Goal: Transaction & Acquisition: Obtain resource

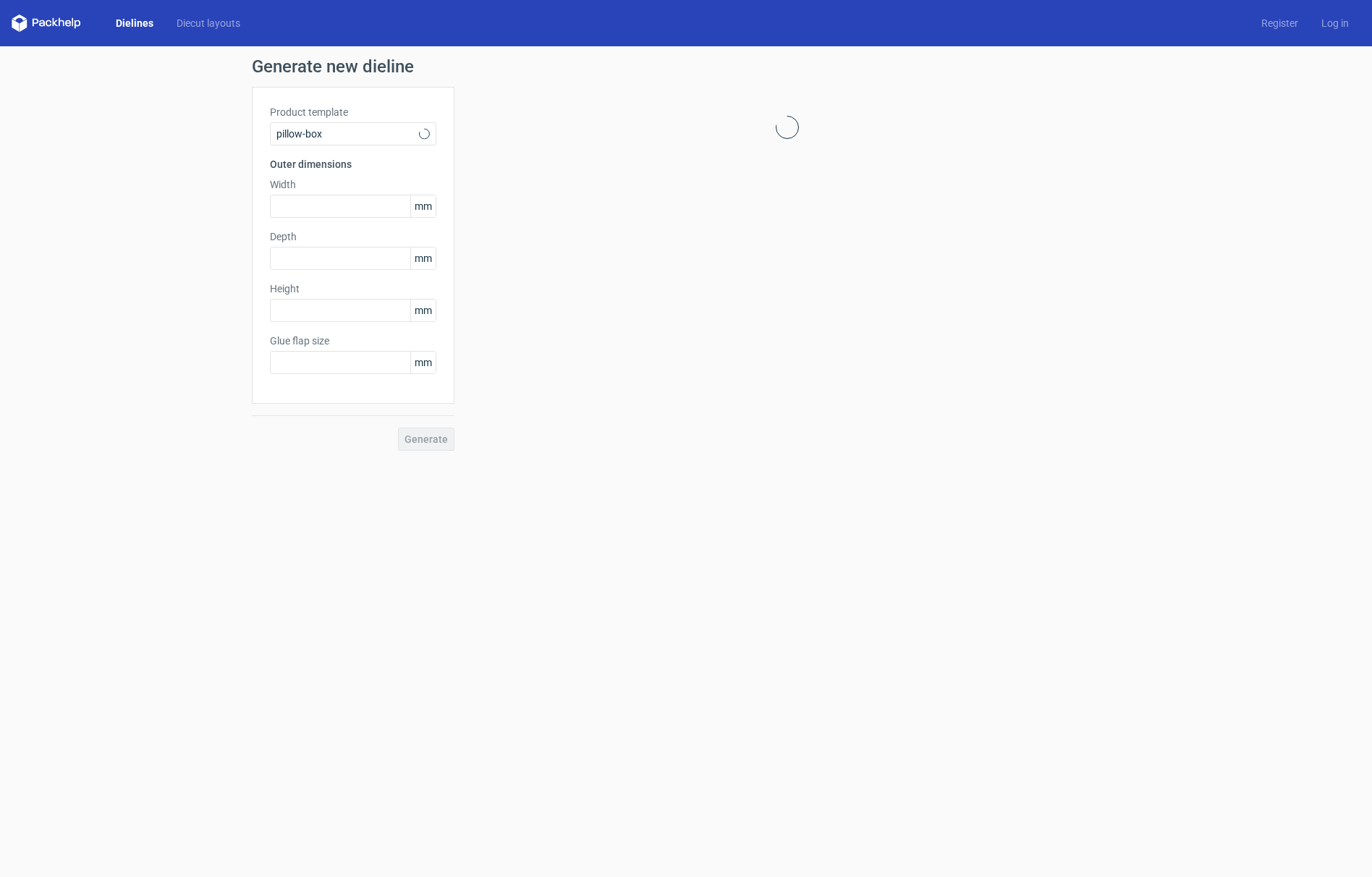
type input "20"
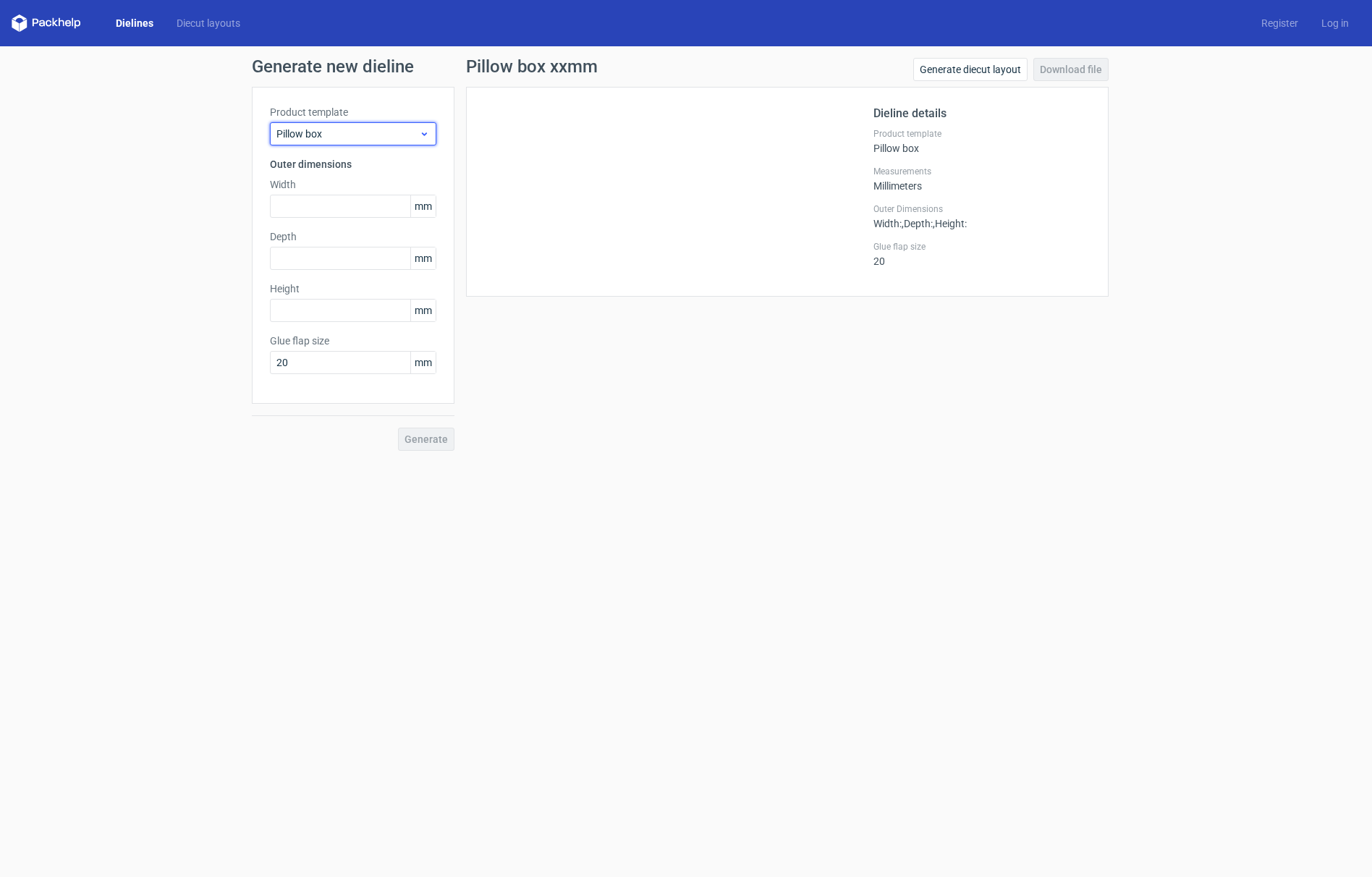
click at [334, 129] on span "Pillow box" at bounding box center [347, 133] width 142 height 14
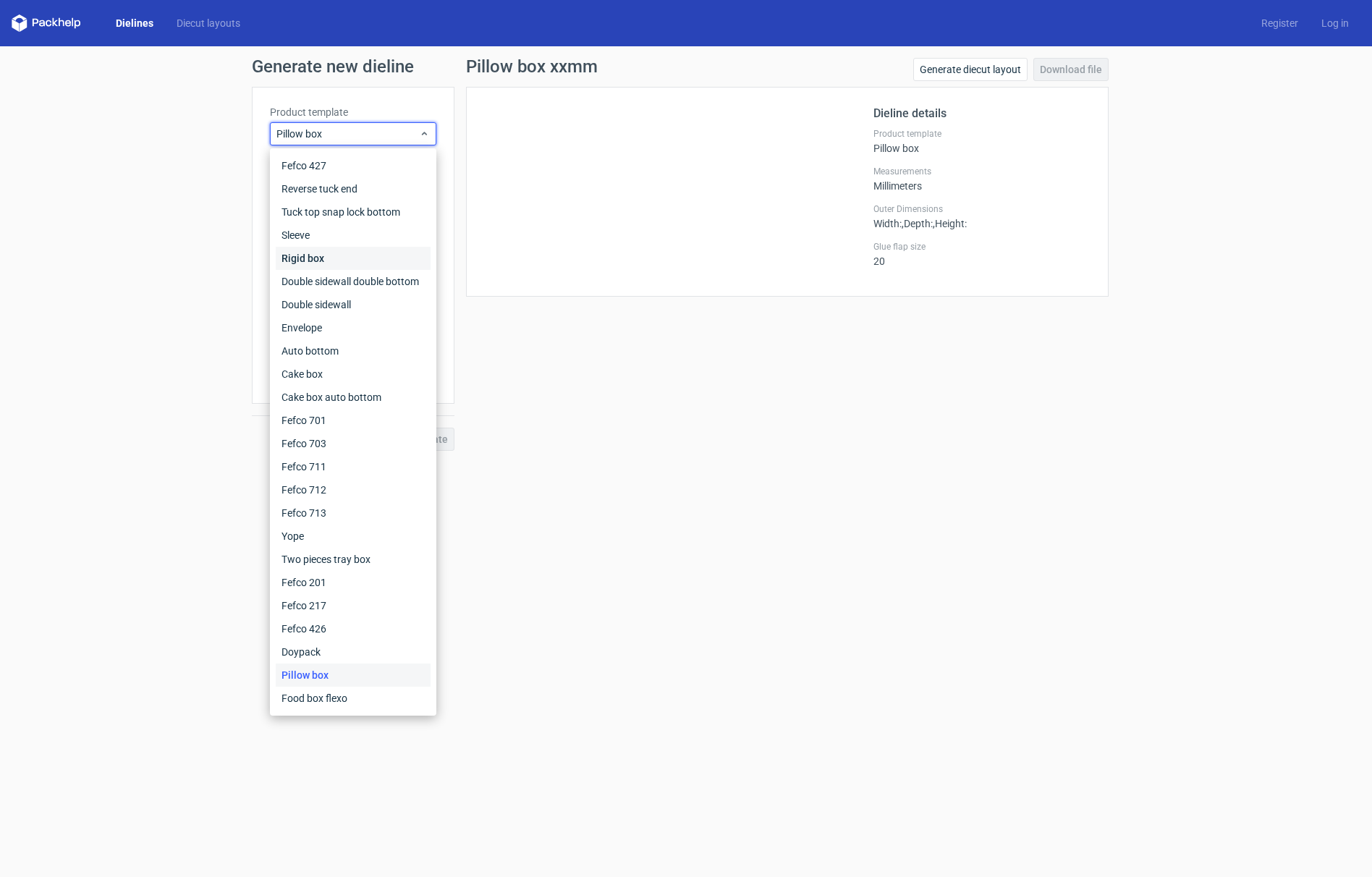
click at [294, 258] on div "Rigid box" at bounding box center [352, 258] width 155 height 23
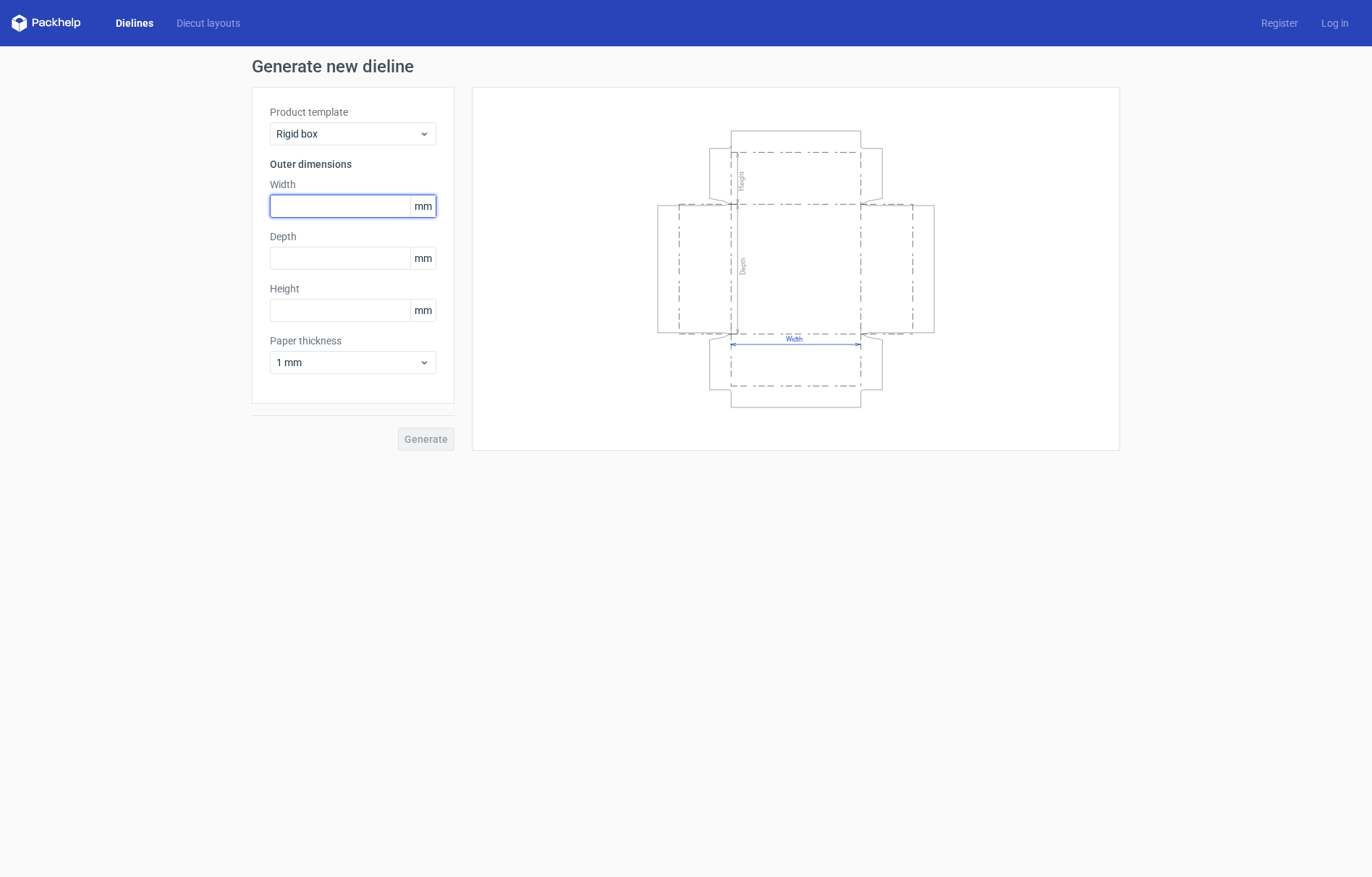
click at [300, 206] on input "text" at bounding box center [353, 206] width 167 height 23
type input "95"
type input "150"
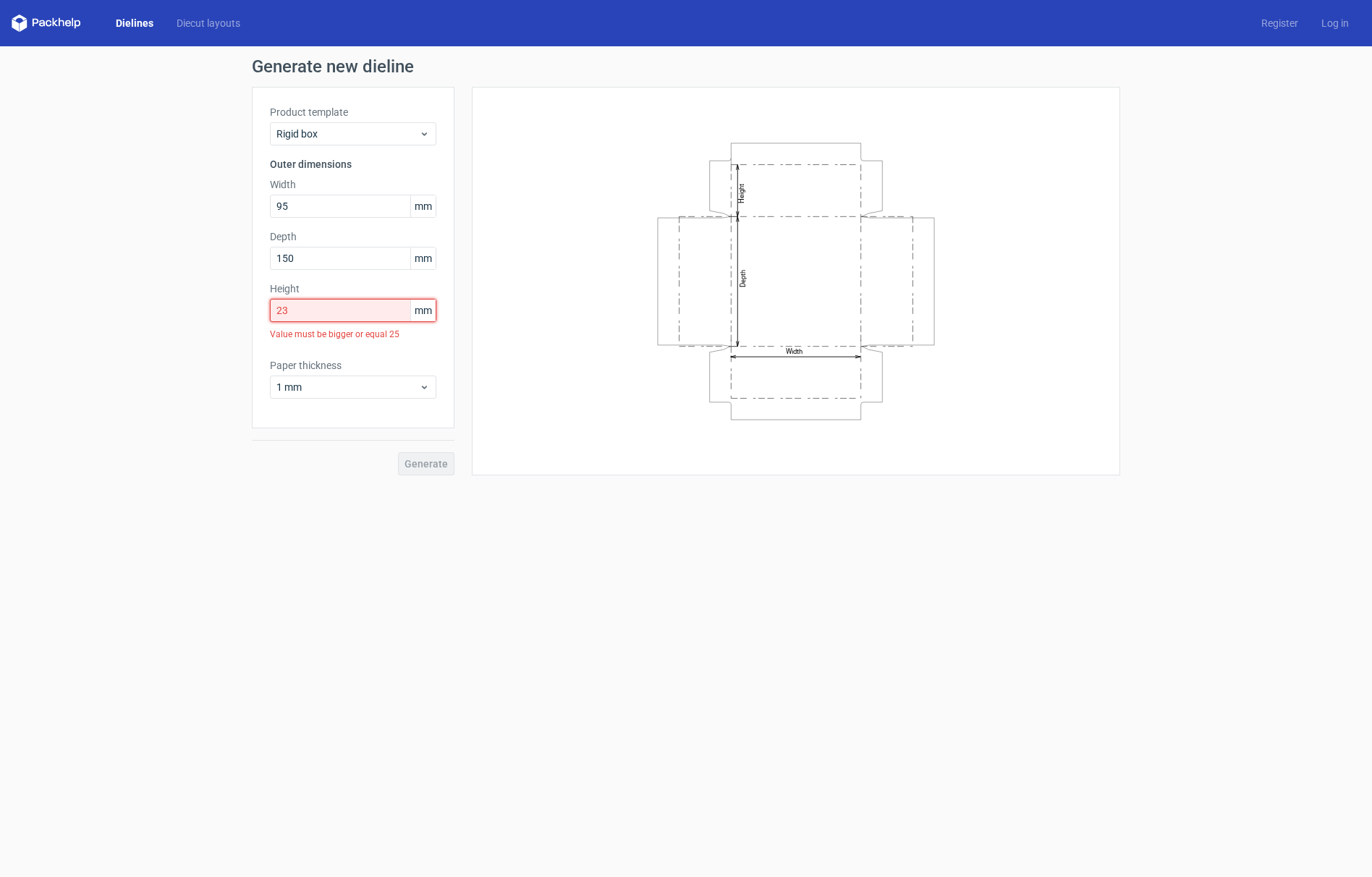
click at [296, 310] on input "23" at bounding box center [353, 310] width 167 height 23
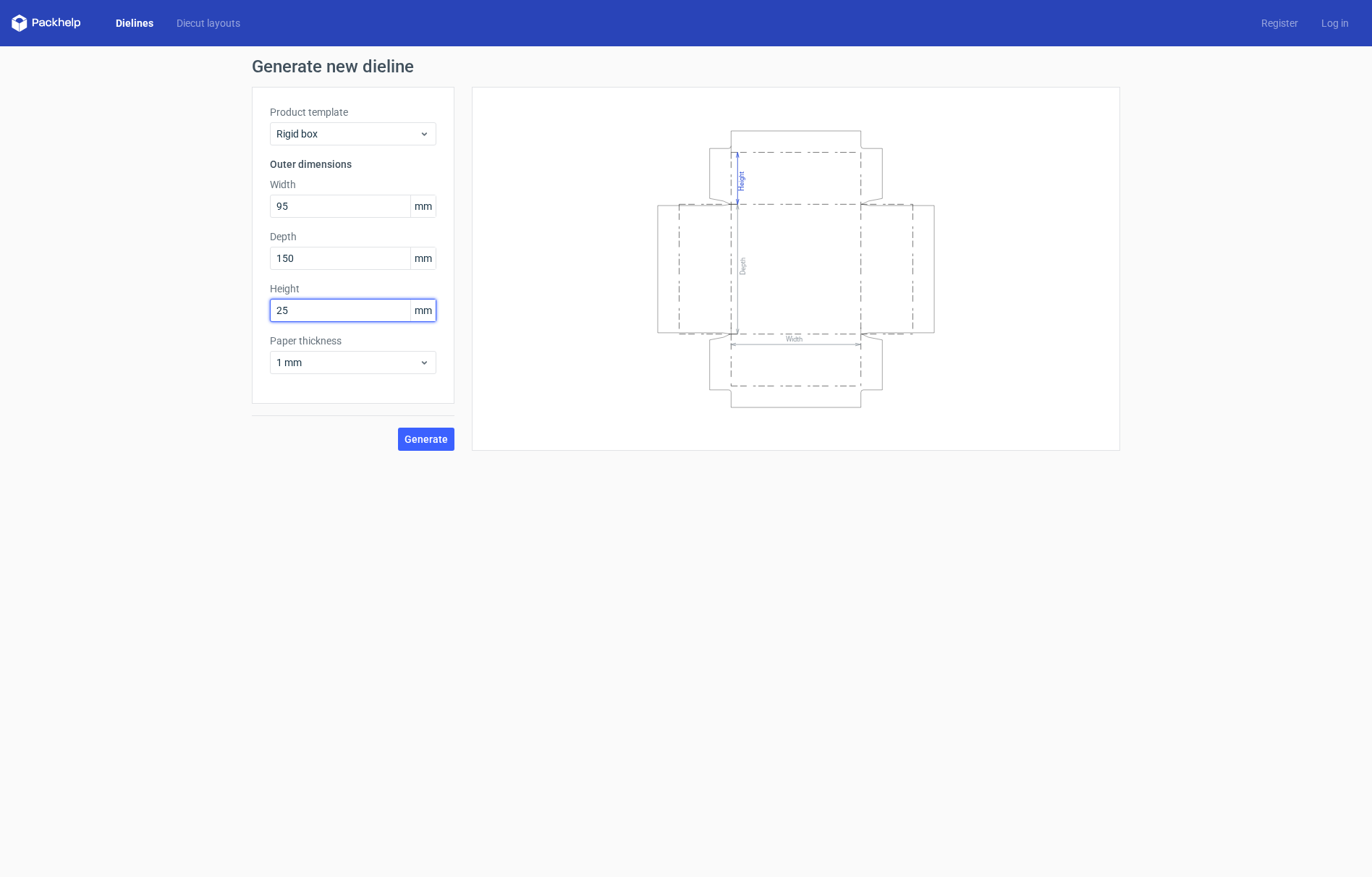
type input "25"
click at [329, 361] on span "1 mm" at bounding box center [347, 362] width 142 height 14
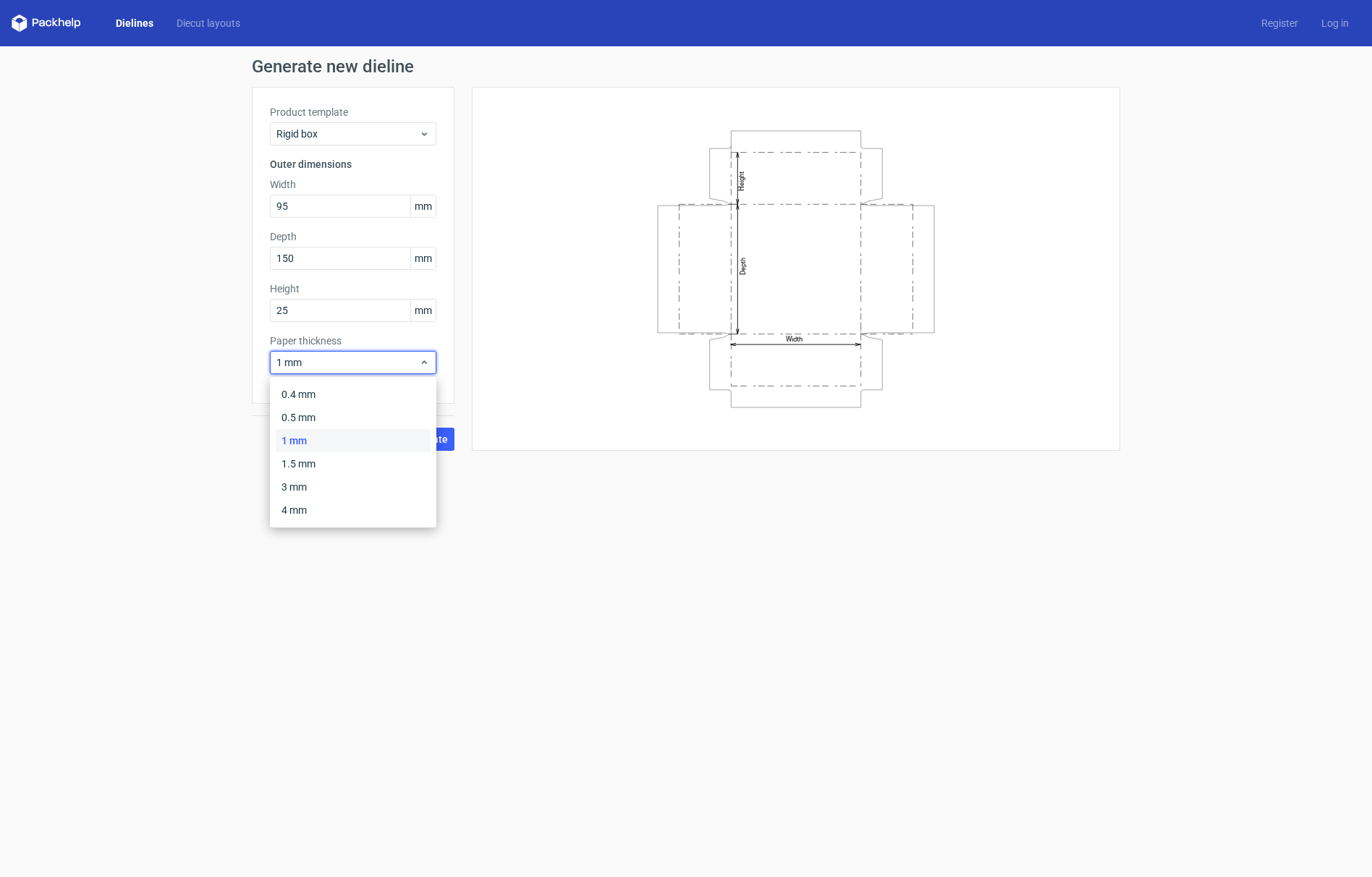
click at [300, 445] on div "1 mm" at bounding box center [352, 440] width 155 height 23
click at [429, 439] on span "Generate" at bounding box center [426, 439] width 43 height 10
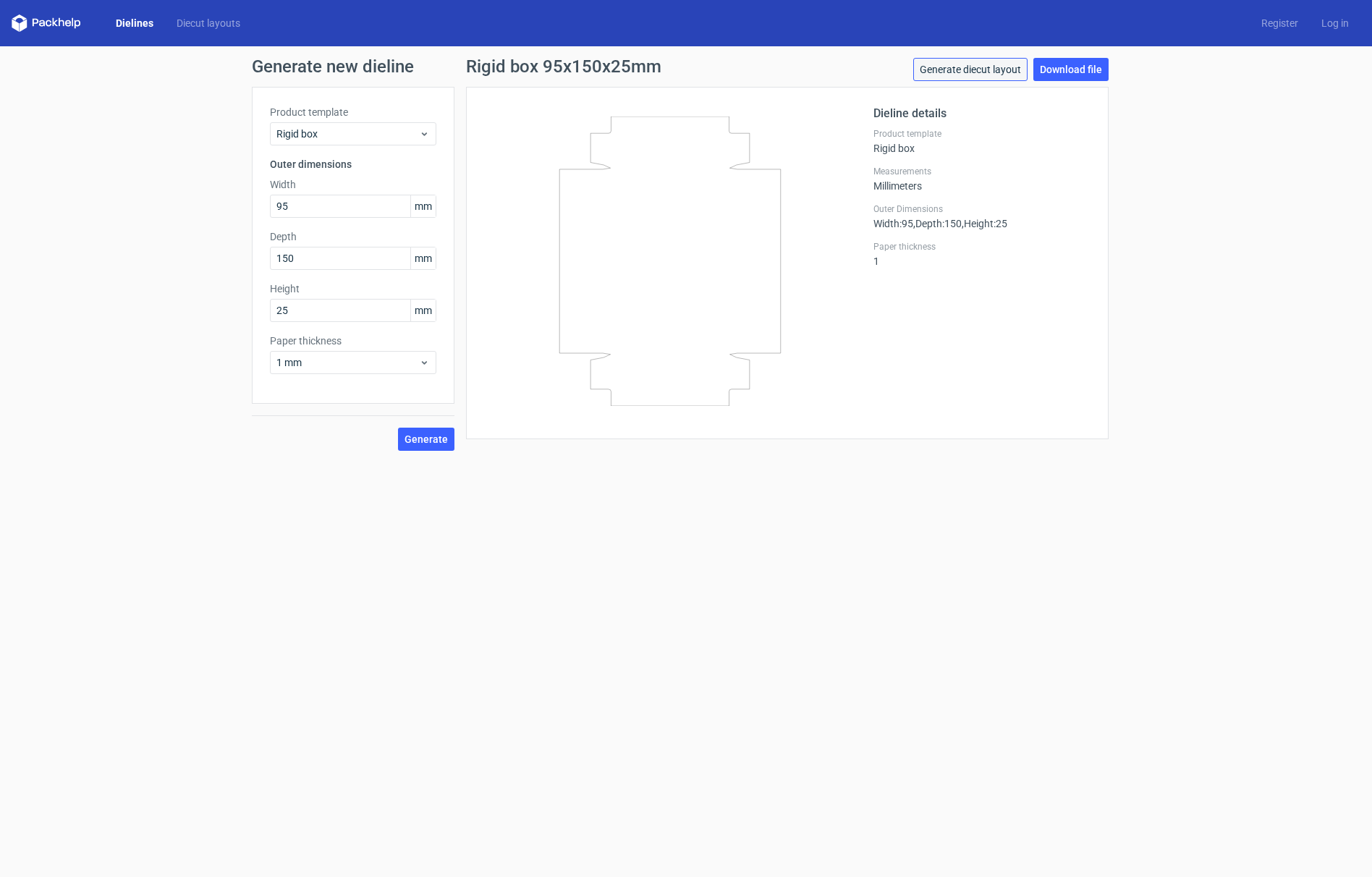
click at [996, 68] on link "Generate diecut layout" at bounding box center [970, 69] width 114 height 23
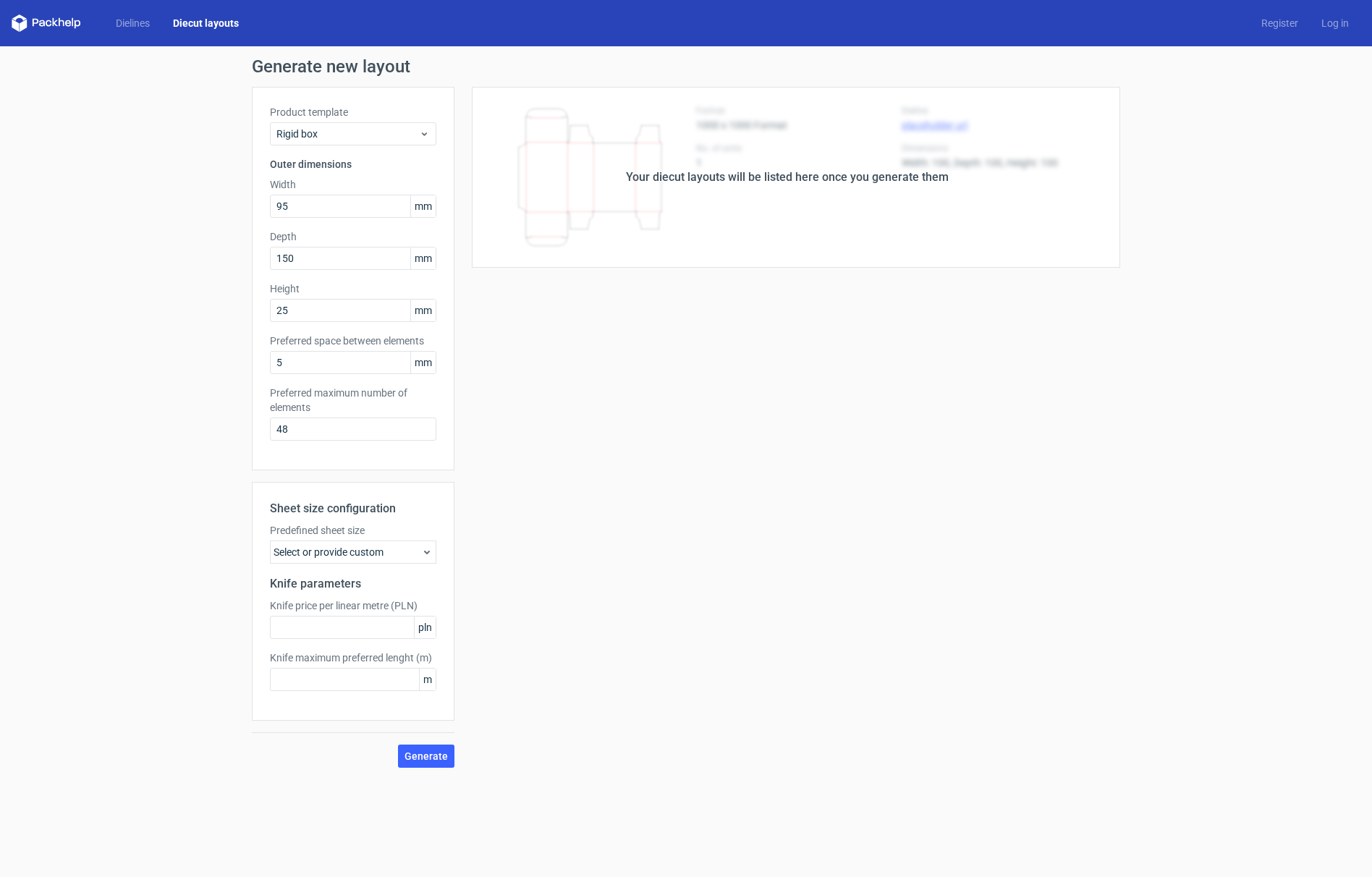
click at [380, 553] on div "Select or provide custom" at bounding box center [353, 552] width 167 height 23
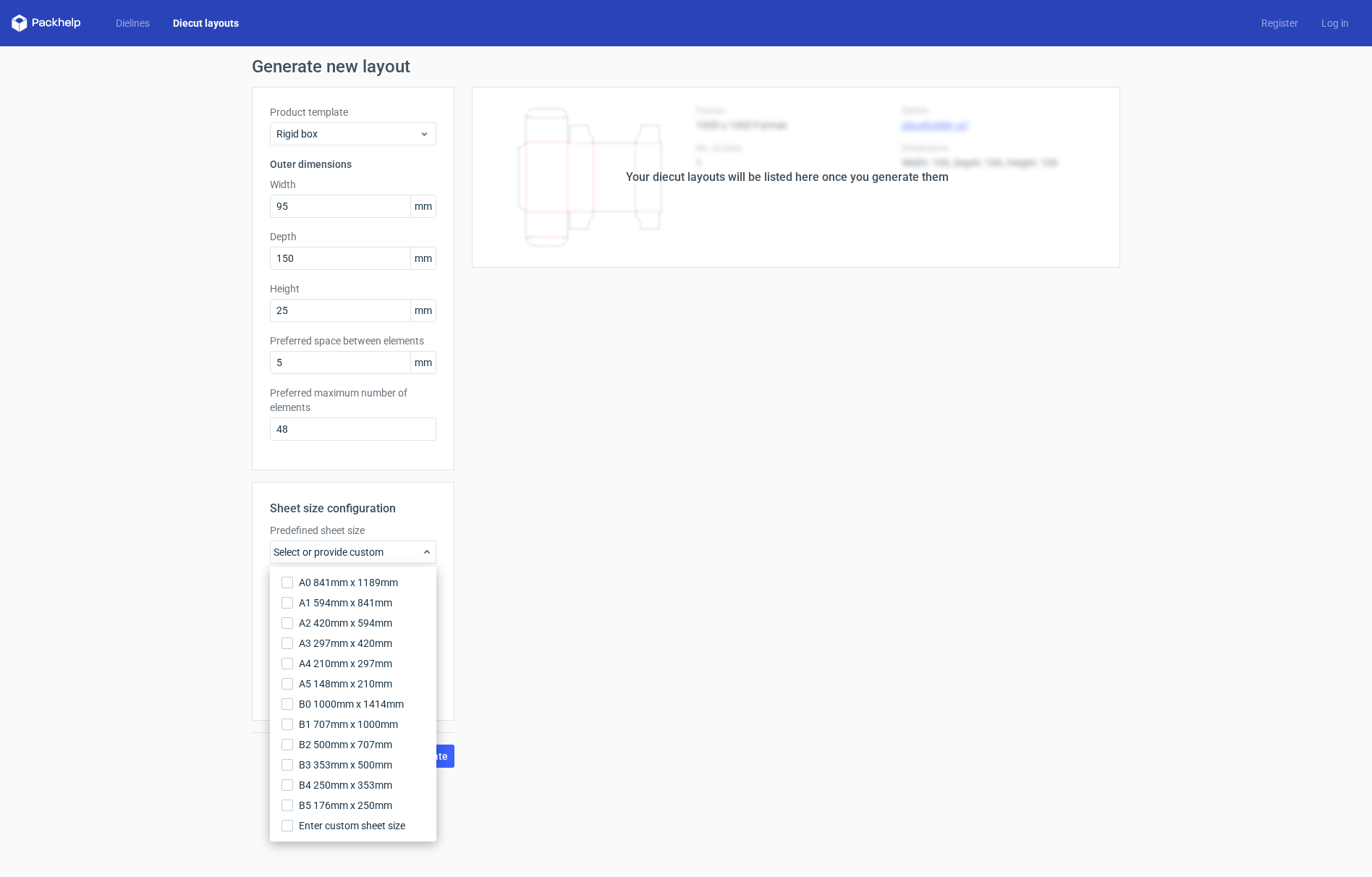
click at [533, 523] on div "Your diecut layouts will be listed here once you generate them Height Depth Wid…" at bounding box center [787, 427] width 666 height 681
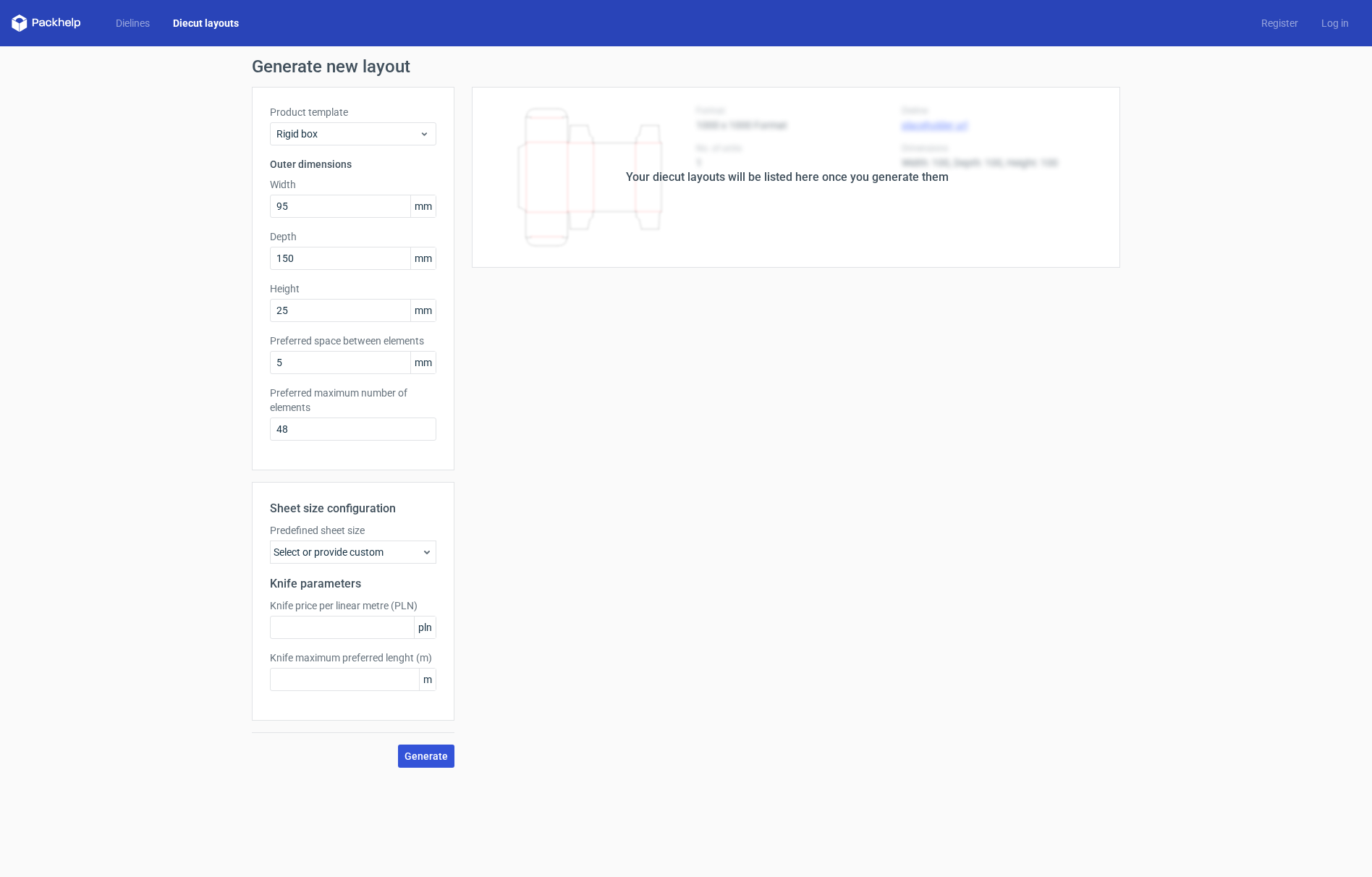
click at [426, 756] on span "Generate" at bounding box center [426, 756] width 43 height 10
click at [357, 546] on div "Select or provide custom" at bounding box center [353, 552] width 167 height 23
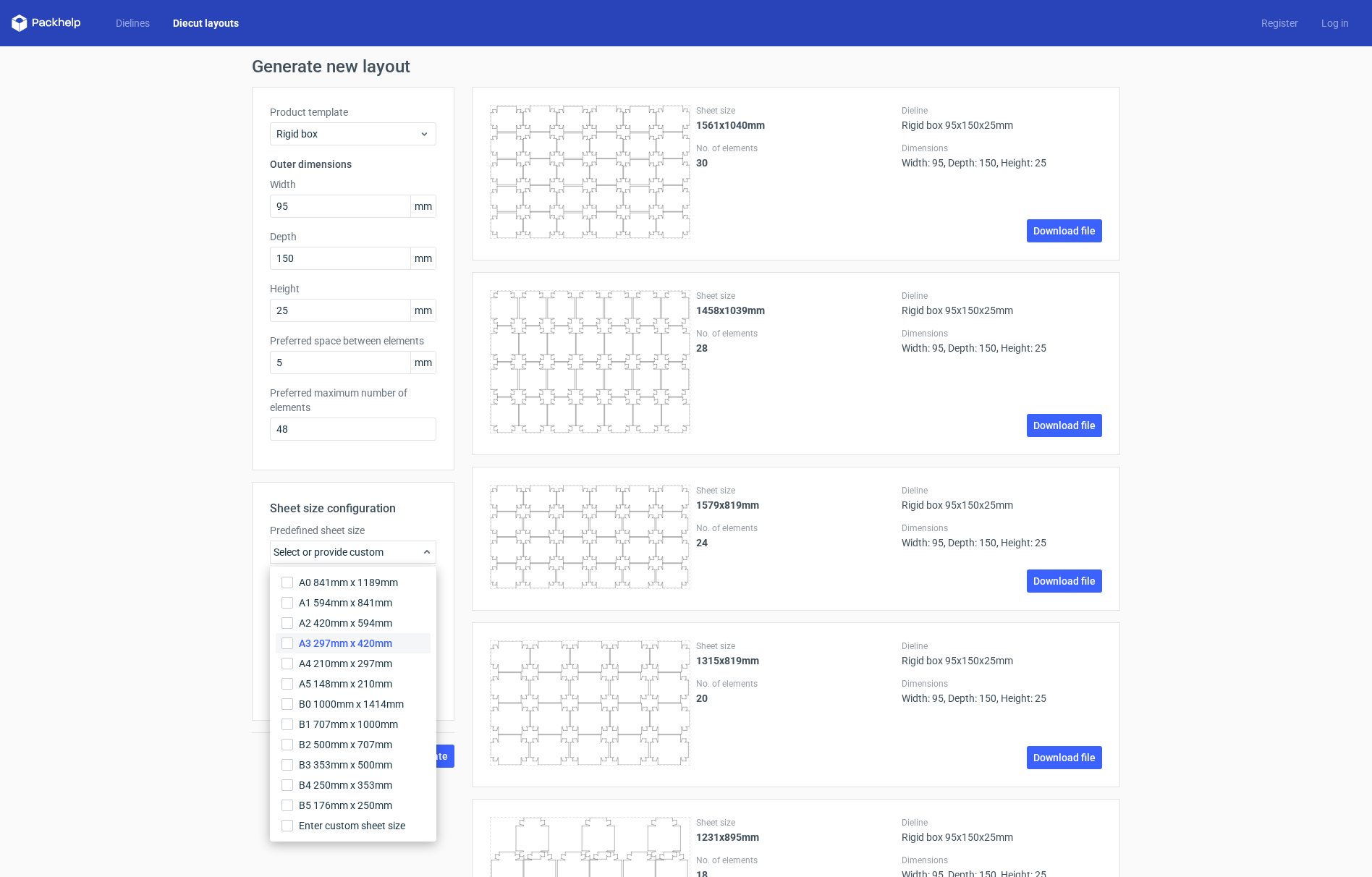
click at [318, 646] on span "A3 297mm x 420mm" at bounding box center [346, 643] width 94 height 14
click at [293, 646] on input "A3 297mm x 420mm" at bounding box center [288, 644] width 11 height 11
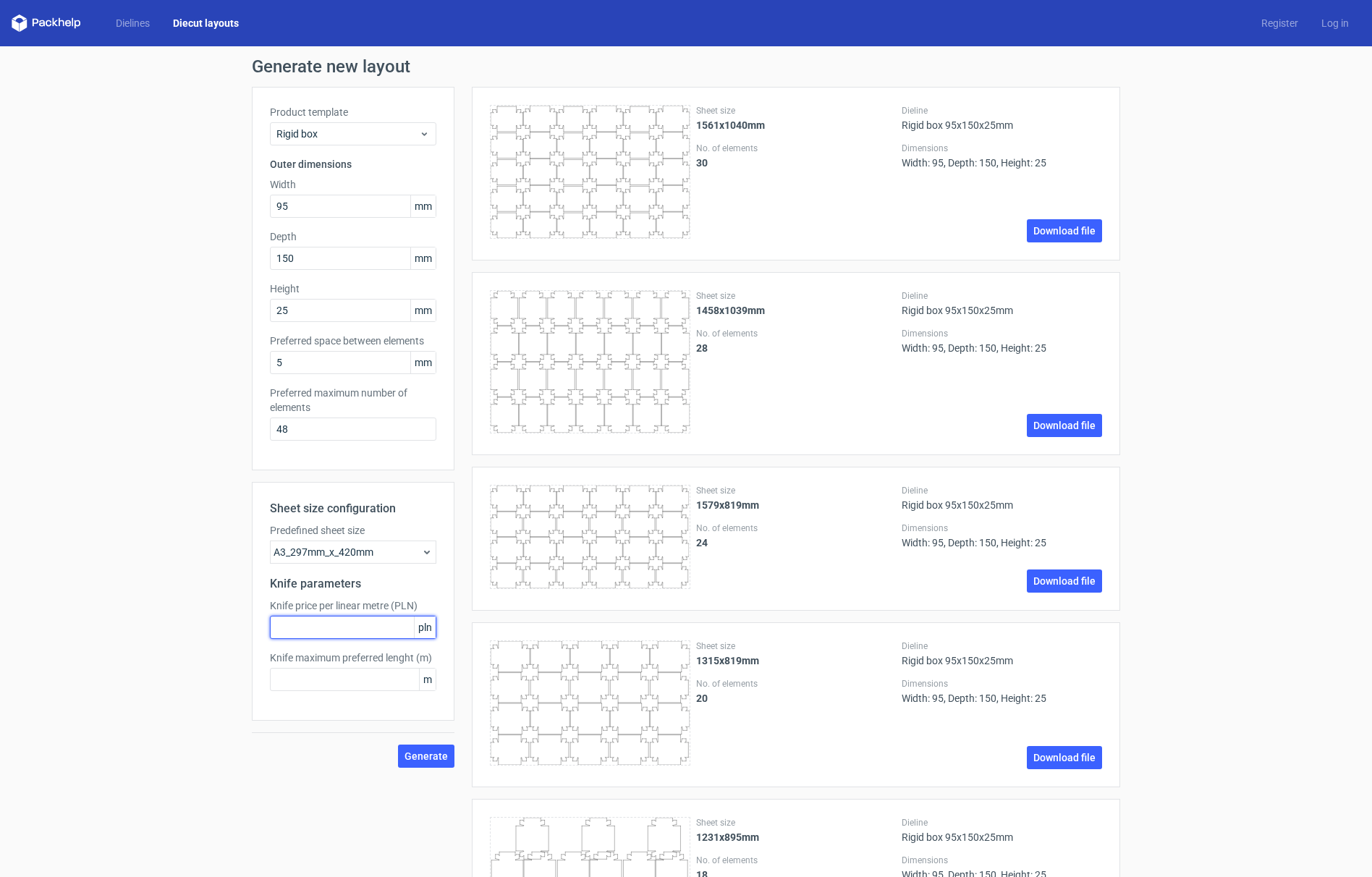
click at [359, 625] on input "text" at bounding box center [353, 628] width 167 height 23
click at [428, 754] on span "Generate" at bounding box center [426, 756] width 43 height 10
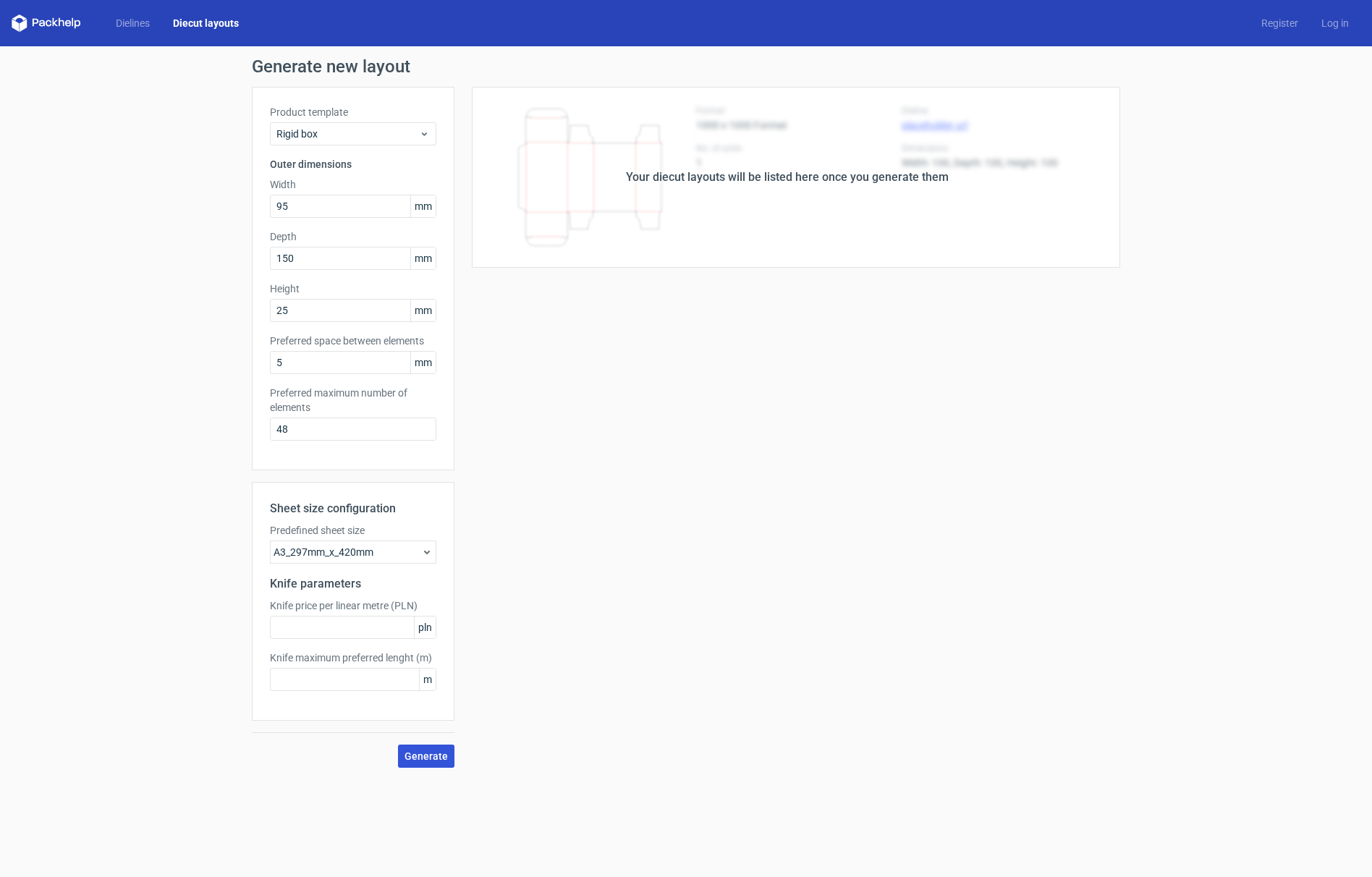
click at [427, 753] on span "Generate" at bounding box center [426, 756] width 43 height 10
click at [352, 624] on input "text" at bounding box center [353, 628] width 167 height 23
click at [421, 631] on span "pln" at bounding box center [424, 627] width 22 height 22
click at [362, 631] on input "text" at bounding box center [353, 628] width 167 height 23
type input "100"
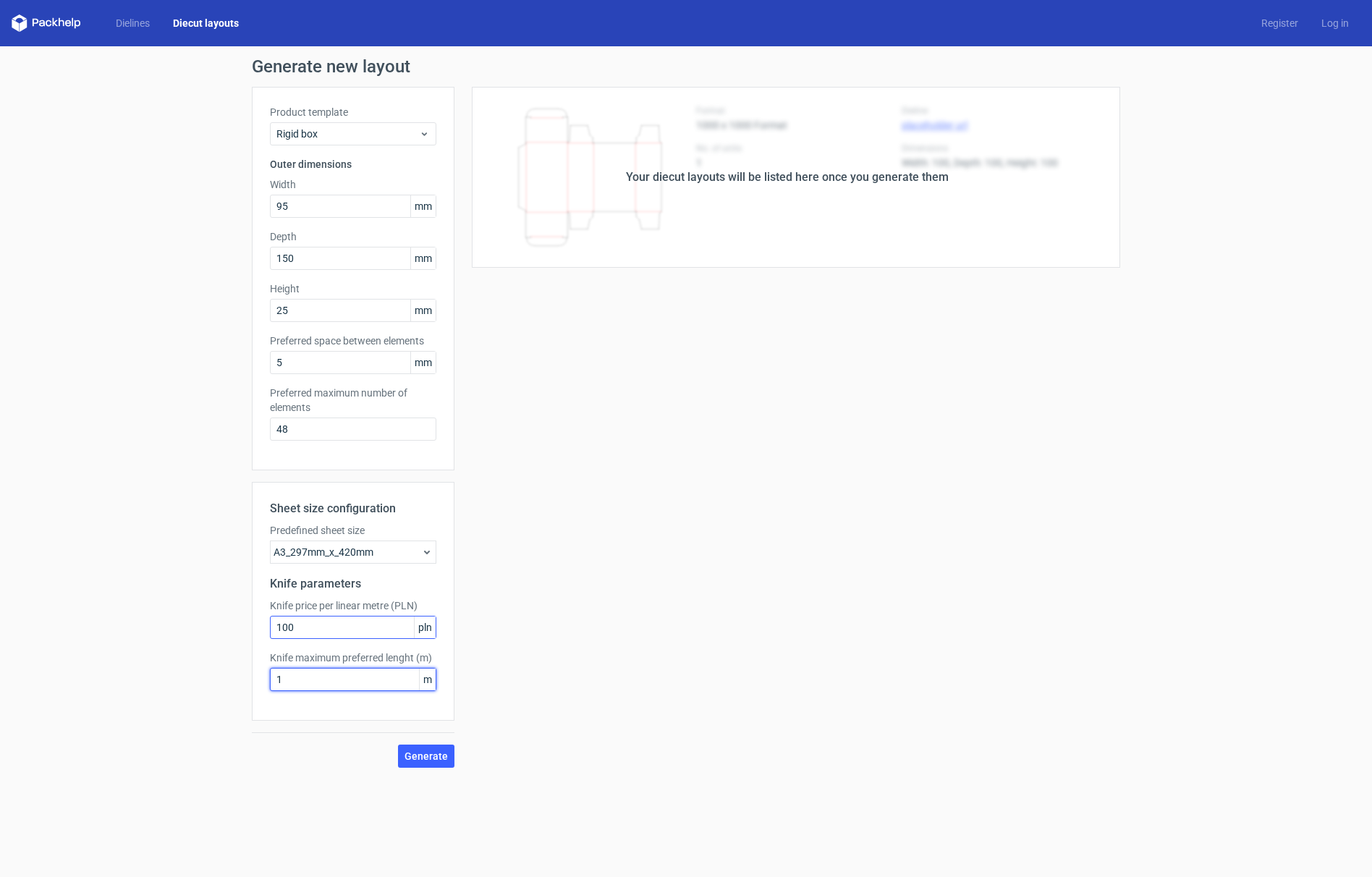
type input "1"
click at [428, 760] on span "Generate" at bounding box center [426, 756] width 43 height 10
click at [278, 427] on input "48" at bounding box center [353, 429] width 167 height 23
type input "1"
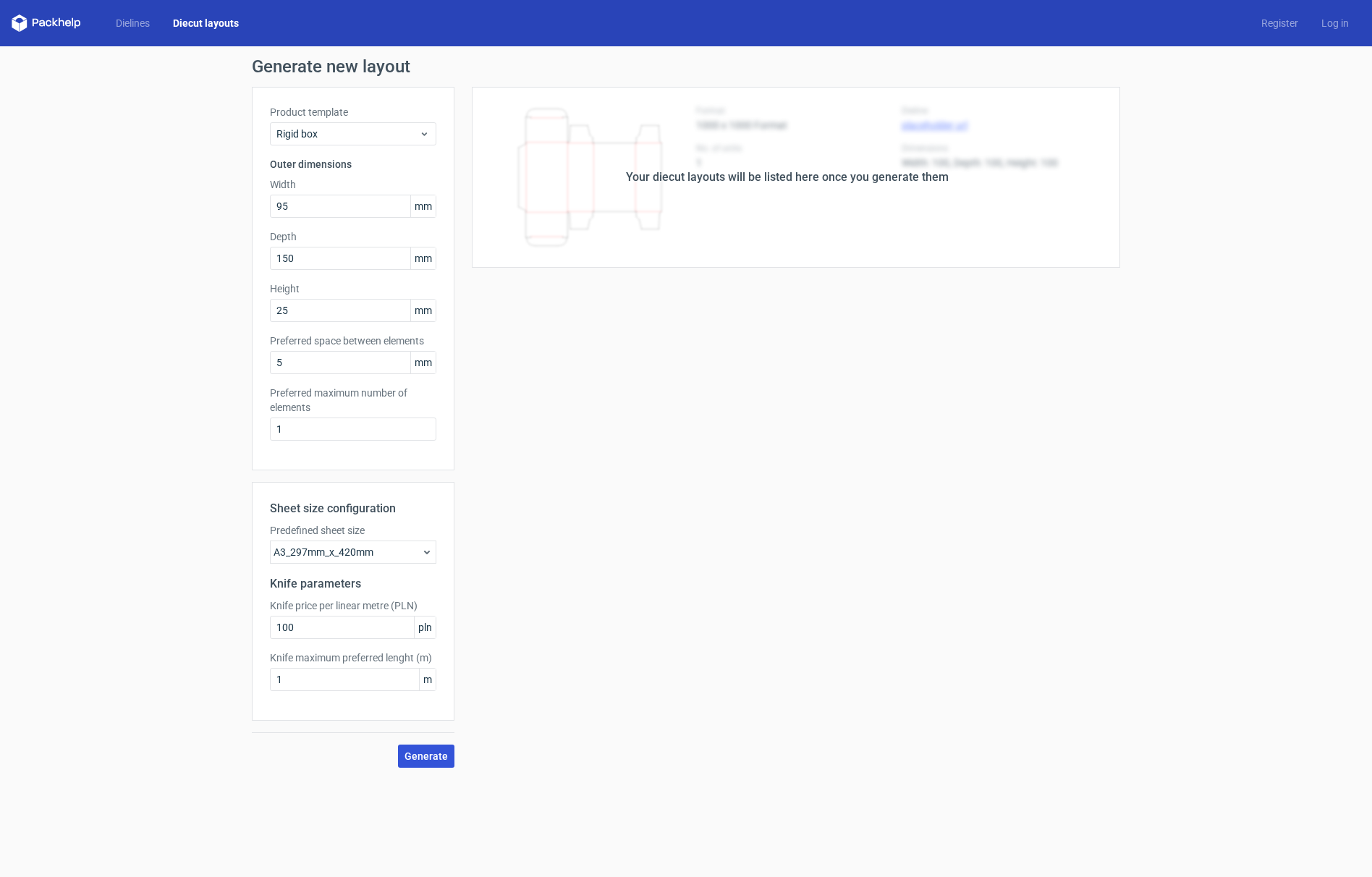
click at [439, 752] on span "Generate" at bounding box center [426, 756] width 43 height 10
drag, startPoint x: 671, startPoint y: 477, endPoint x: 619, endPoint y: 407, distance: 87.2
click at [669, 476] on div "Your diecut layouts will be listed here once you generate them Height Depth Wid…" at bounding box center [787, 427] width 666 height 681
click at [302, 129] on span "Rigid box" at bounding box center [347, 133] width 142 height 14
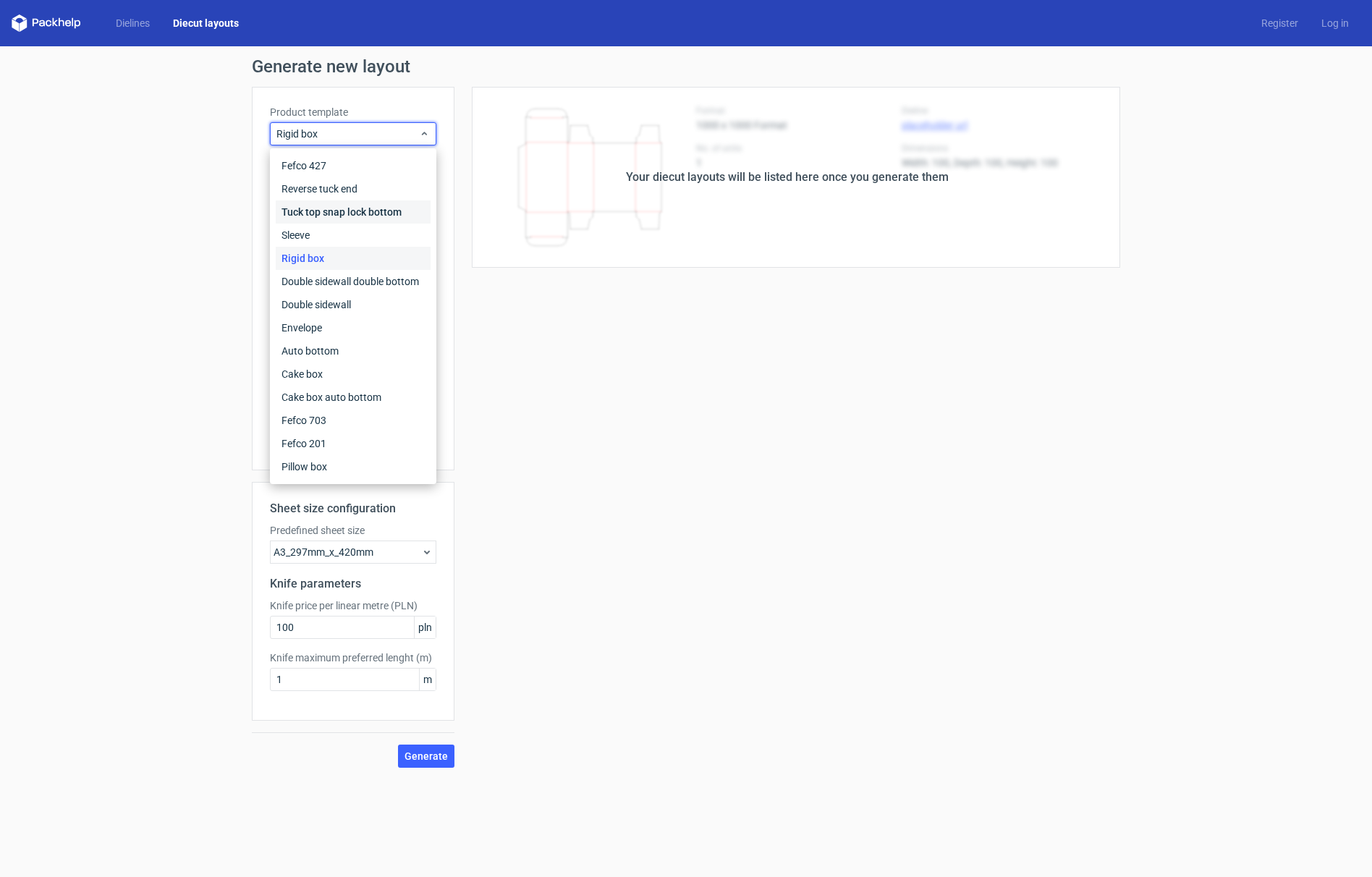
click at [330, 209] on div "Tuck top snap lock bottom" at bounding box center [352, 212] width 155 height 23
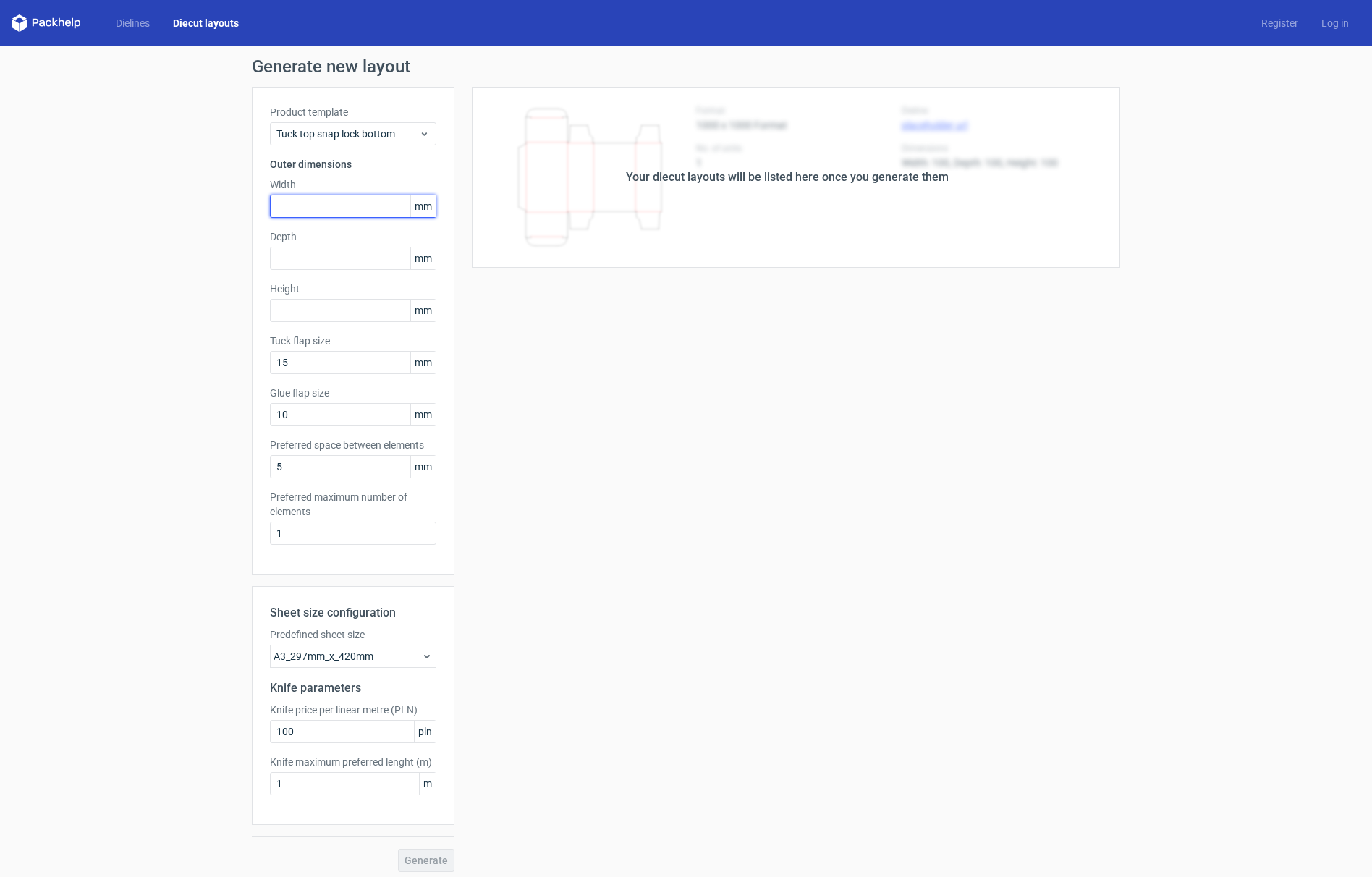
click at [312, 209] on input "text" at bounding box center [353, 206] width 167 height 23
click at [310, 207] on input "text" at bounding box center [353, 206] width 167 height 23
click at [200, 196] on div "Generate new layout Product template Tuck top snap lock bottom Outer dimensions…" at bounding box center [686, 465] width 1372 height 838
click at [129, 22] on link "Dielines" at bounding box center [132, 22] width 57 height 14
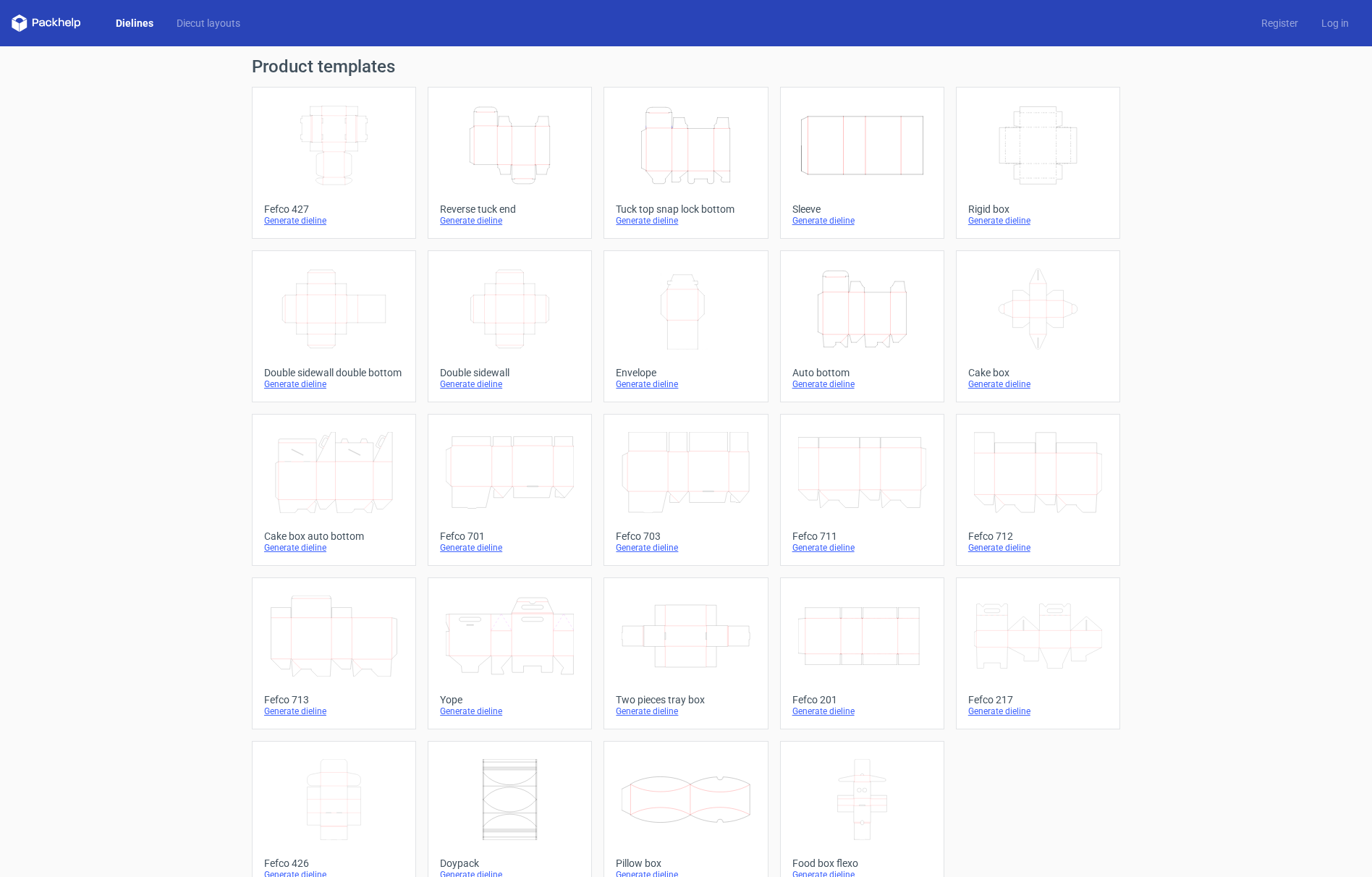
scroll to position [27, 0]
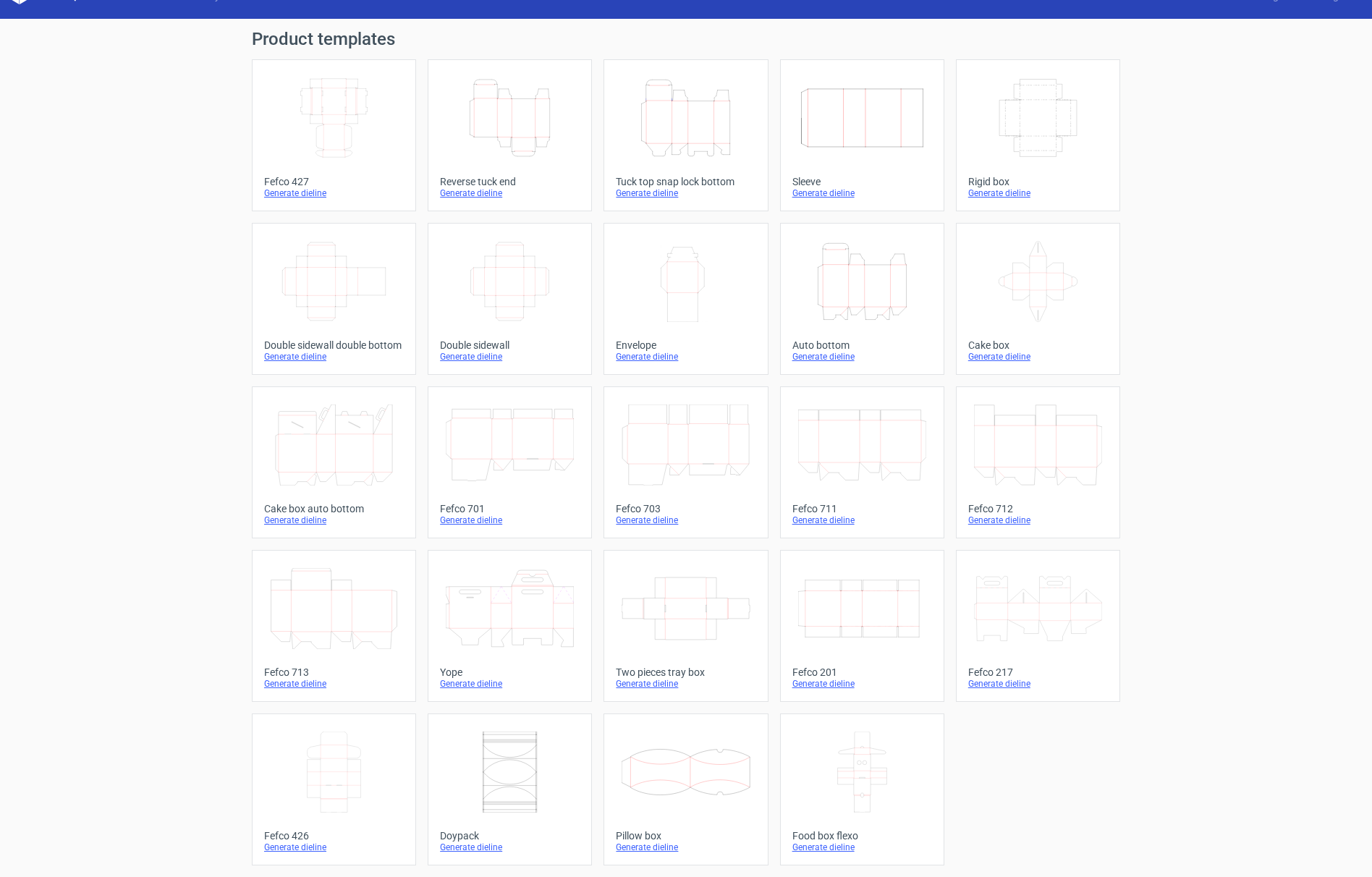
click at [317, 615] on icon at bounding box center [333, 609] width 128 height 82
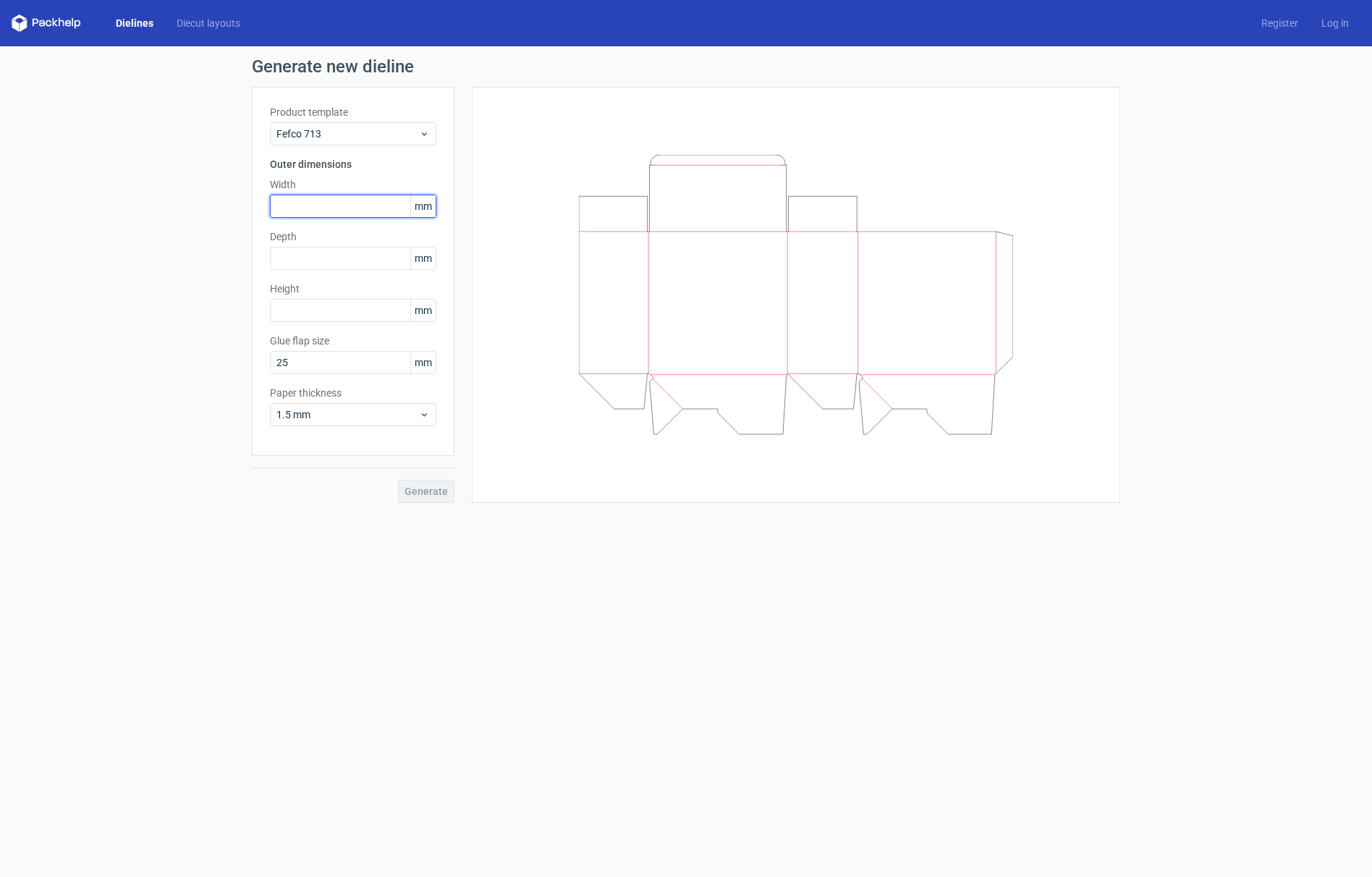
click at [334, 209] on input "text" at bounding box center [353, 206] width 167 height 23
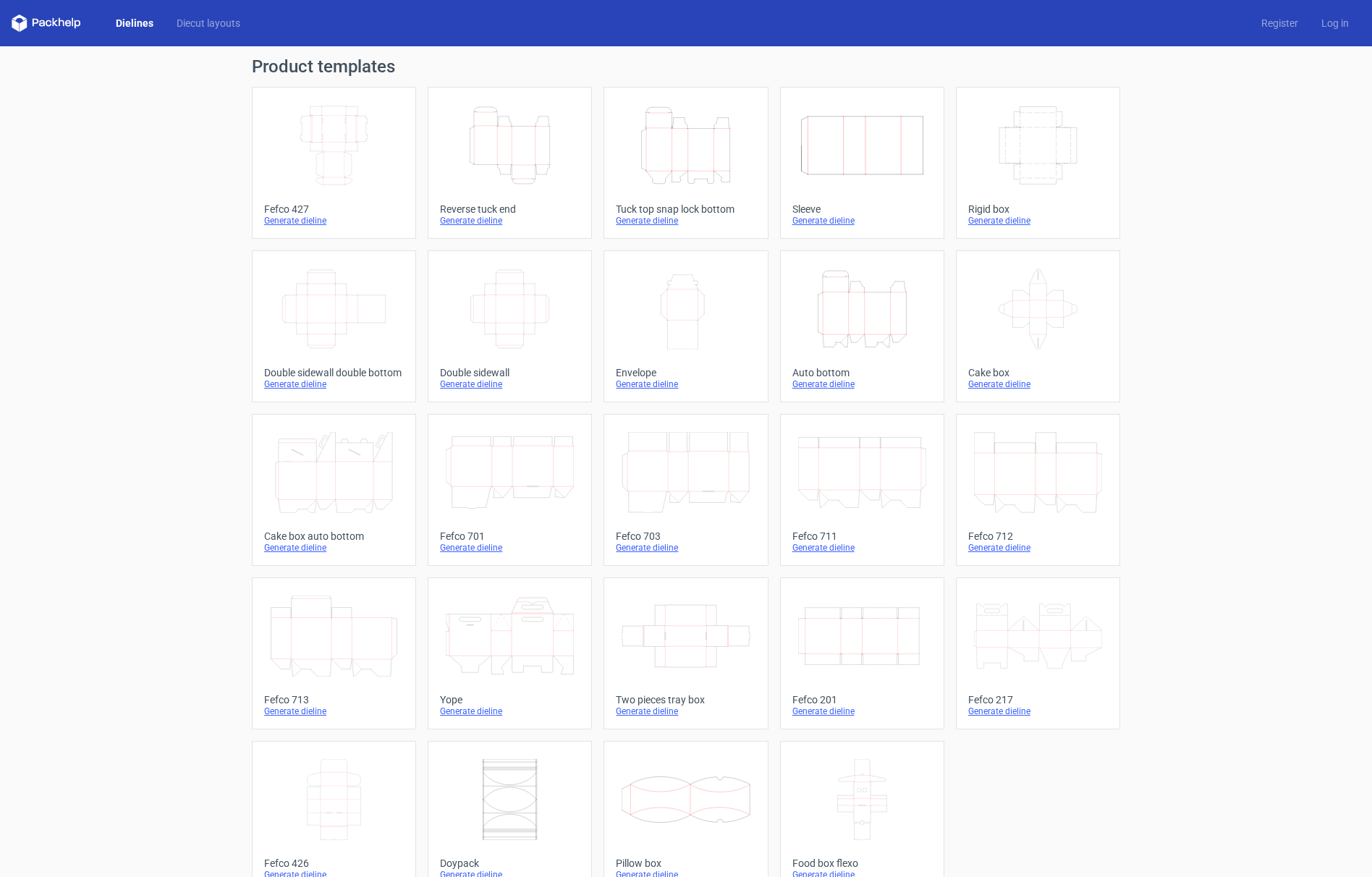
click at [339, 632] on icon at bounding box center [333, 636] width 128 height 82
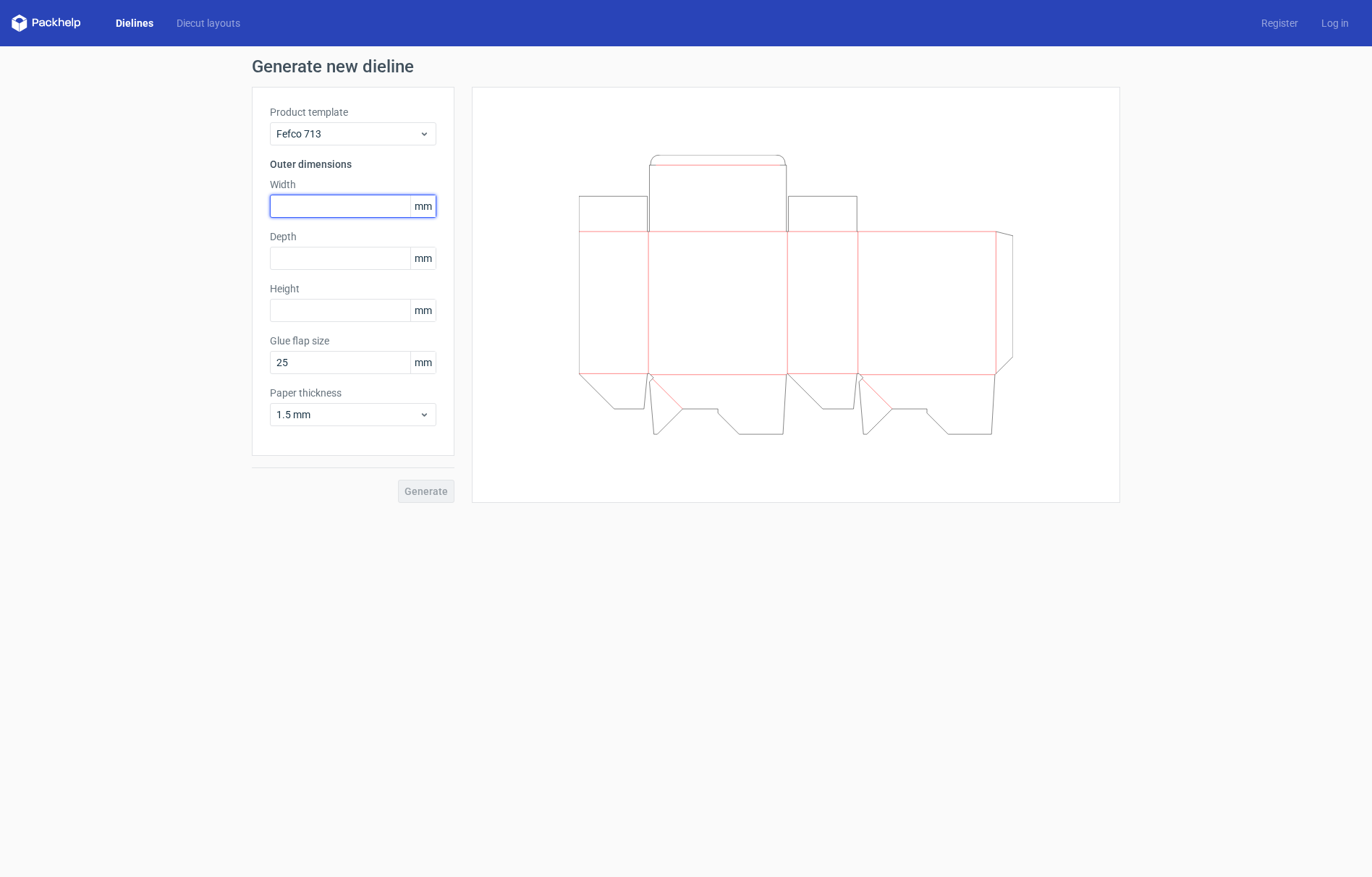
click at [301, 205] on input "text" at bounding box center [353, 206] width 167 height 23
click at [302, 212] on input "text" at bounding box center [353, 206] width 167 height 23
click at [299, 208] on input "text" at bounding box center [353, 206] width 167 height 23
type input "94"
type input "150"
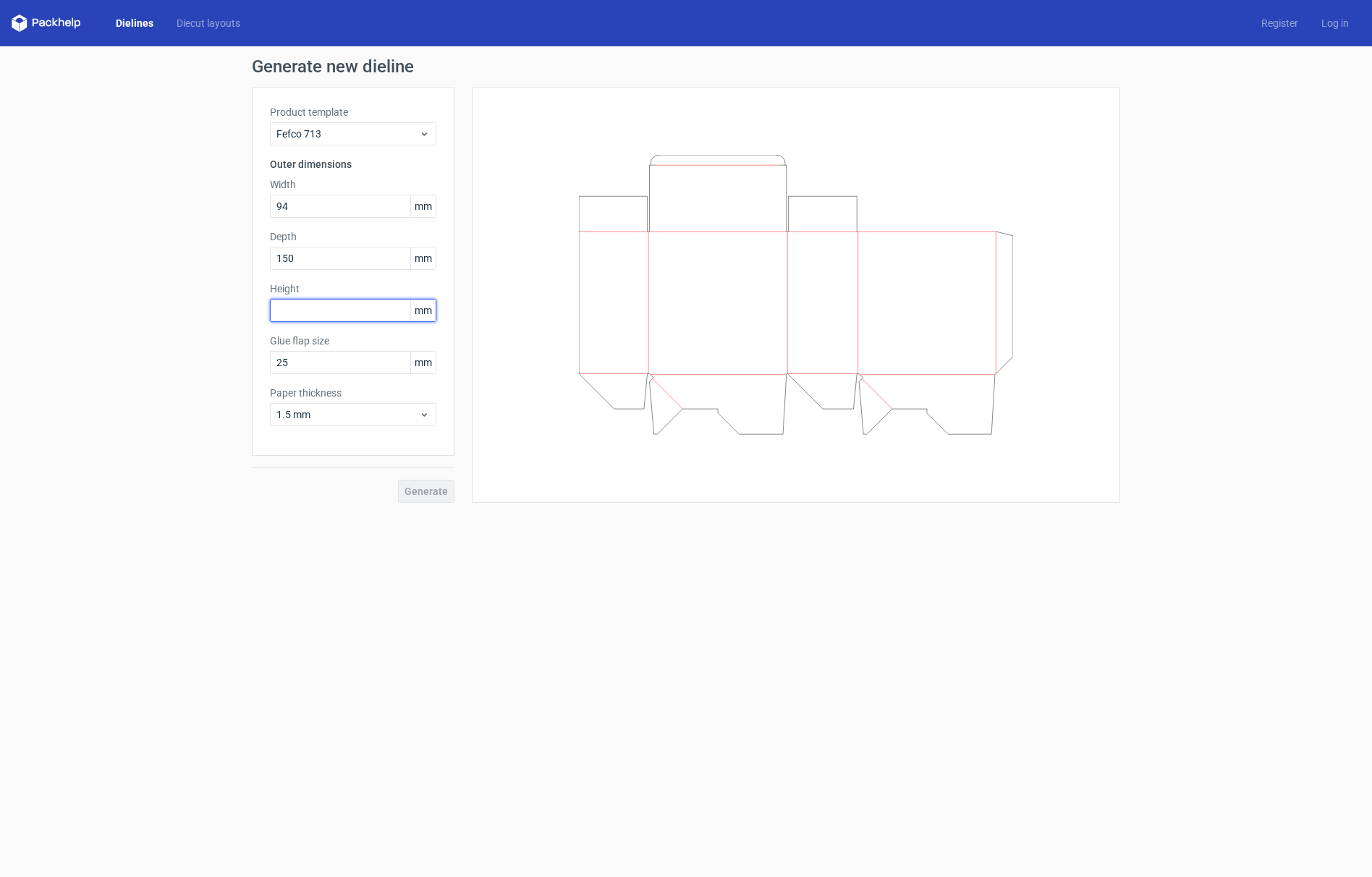
click at [307, 313] on input "text" at bounding box center [353, 310] width 167 height 23
click at [422, 494] on span "Generate" at bounding box center [426, 491] width 43 height 10
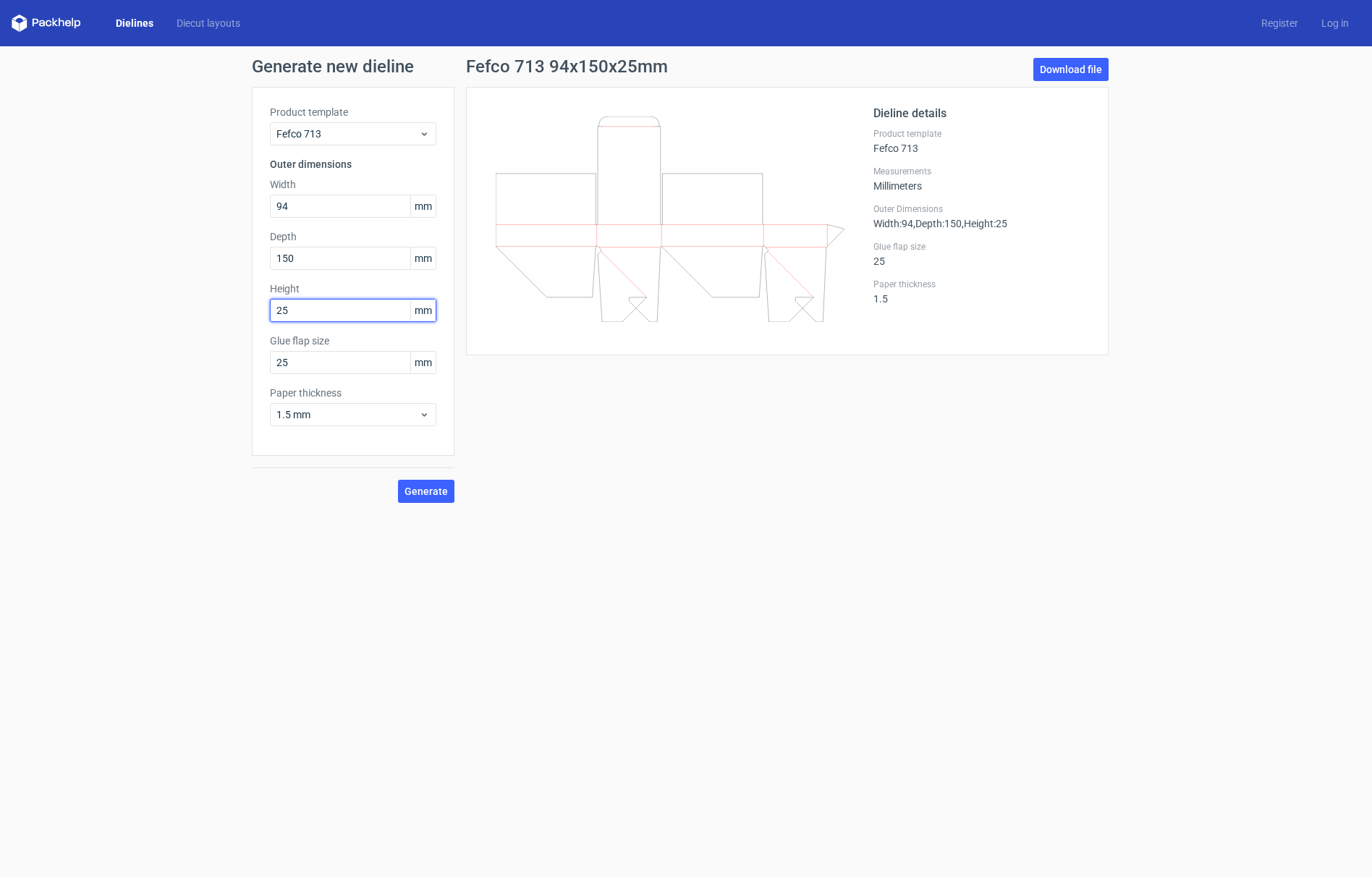
click at [299, 310] on input "25" at bounding box center [353, 310] width 167 height 23
type input "152"
click at [310, 257] on input "150" at bounding box center [353, 258] width 167 height 23
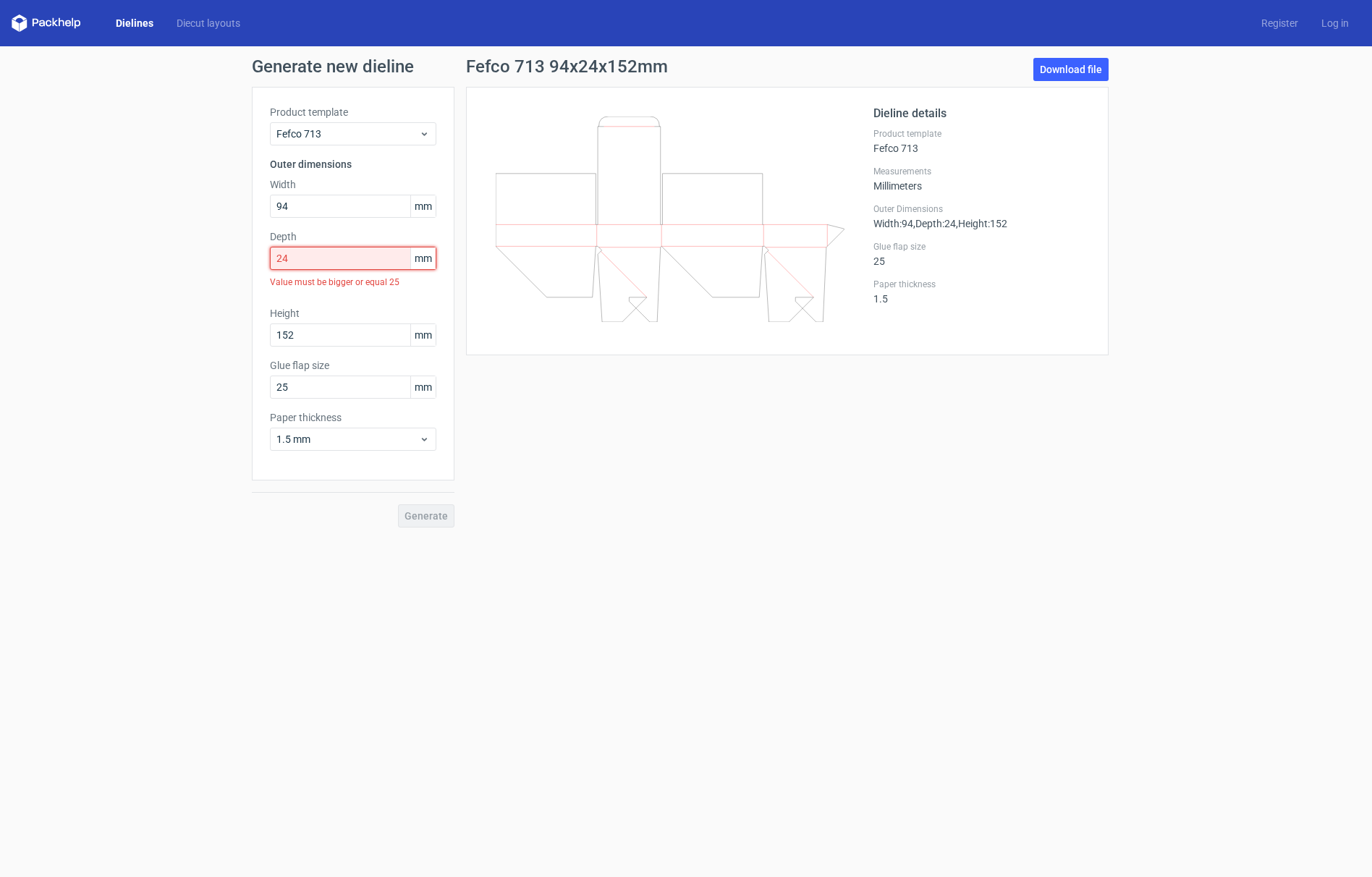
click at [307, 260] on input "24" at bounding box center [353, 258] width 167 height 23
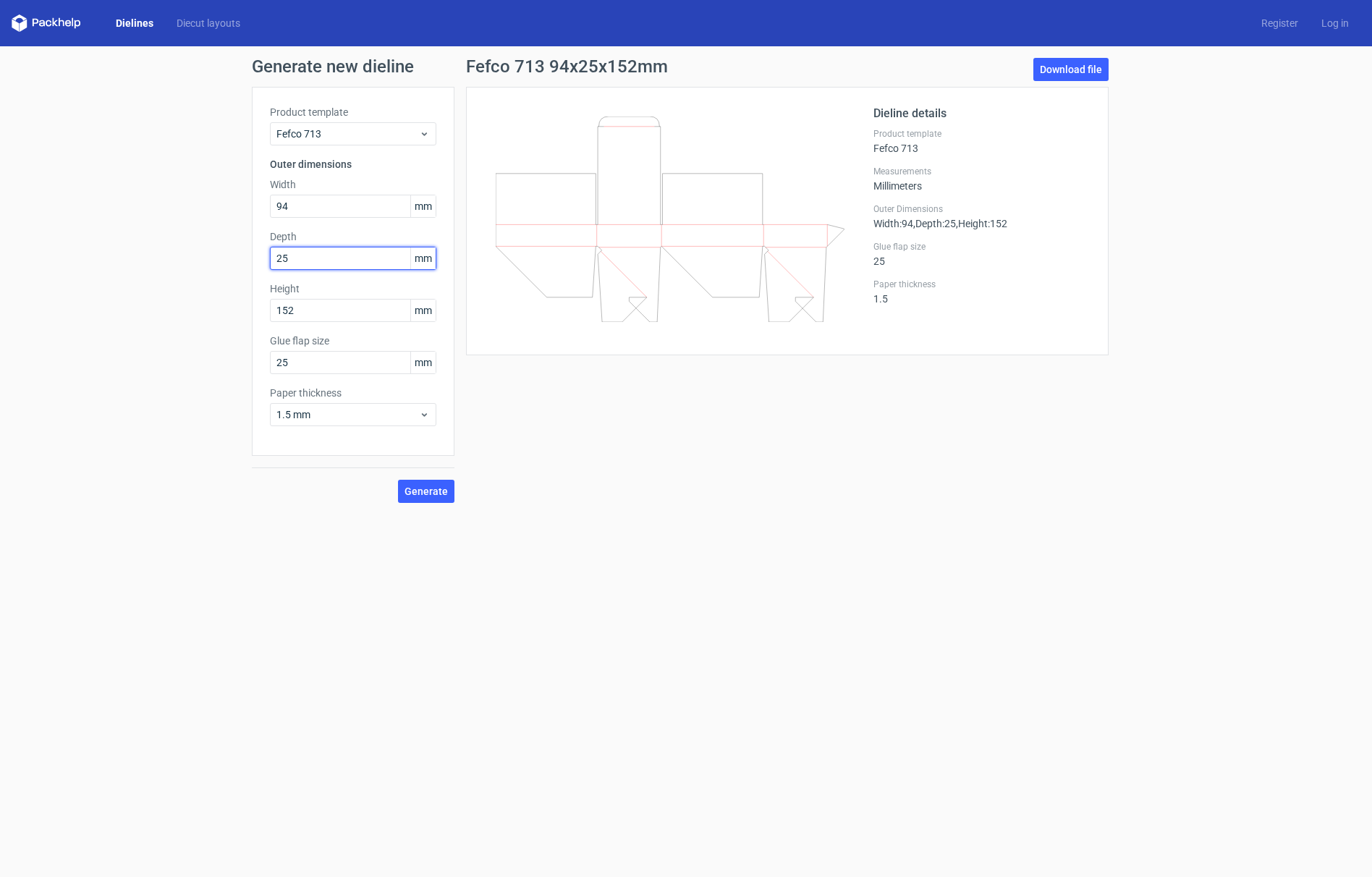
type input "25"
click at [302, 363] on input "25" at bounding box center [353, 363] width 167 height 23
type input "22"
click at [294, 262] on input "25" at bounding box center [353, 258] width 167 height 23
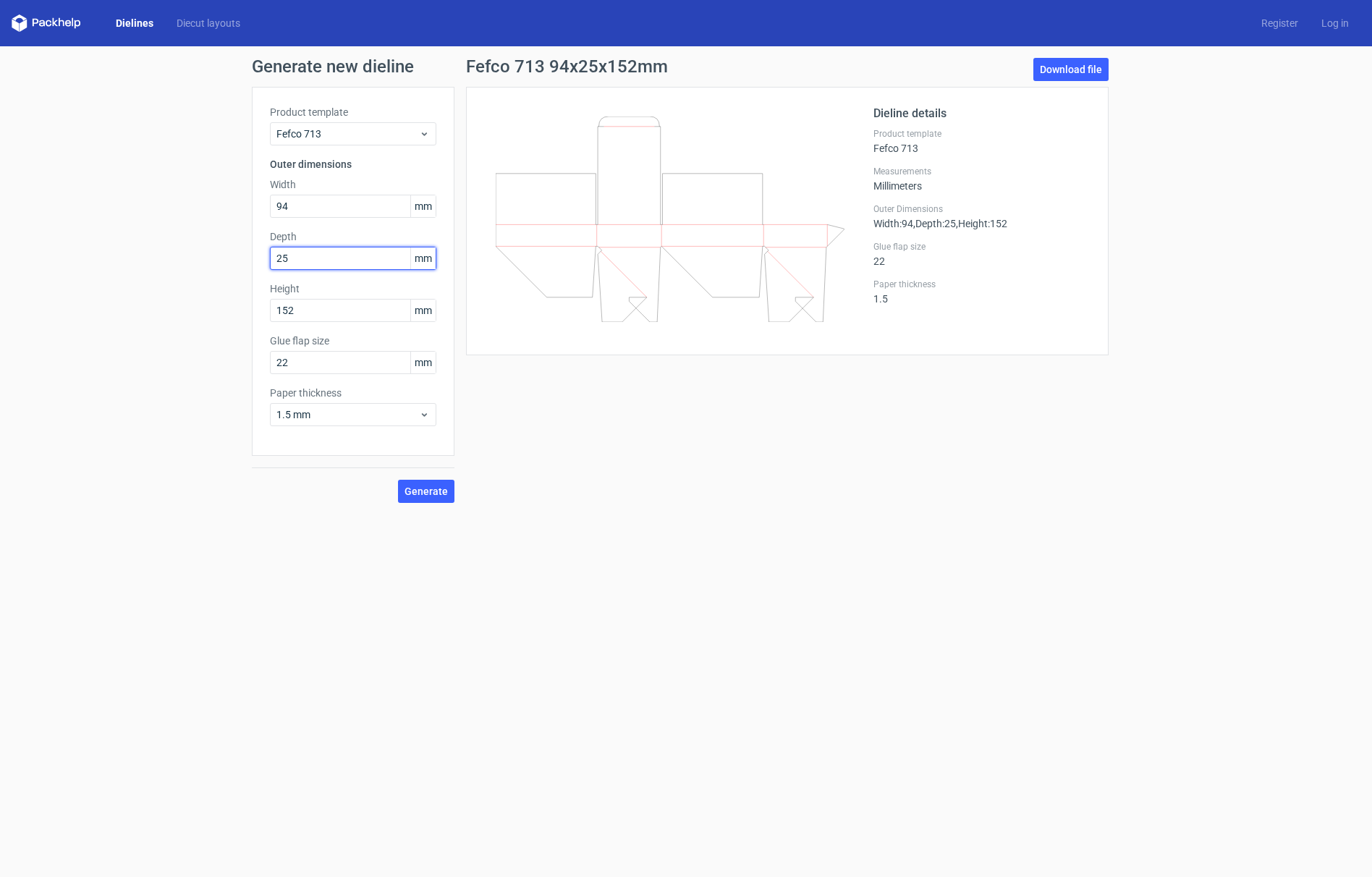
click at [294, 262] on input "25" at bounding box center [353, 258] width 167 height 23
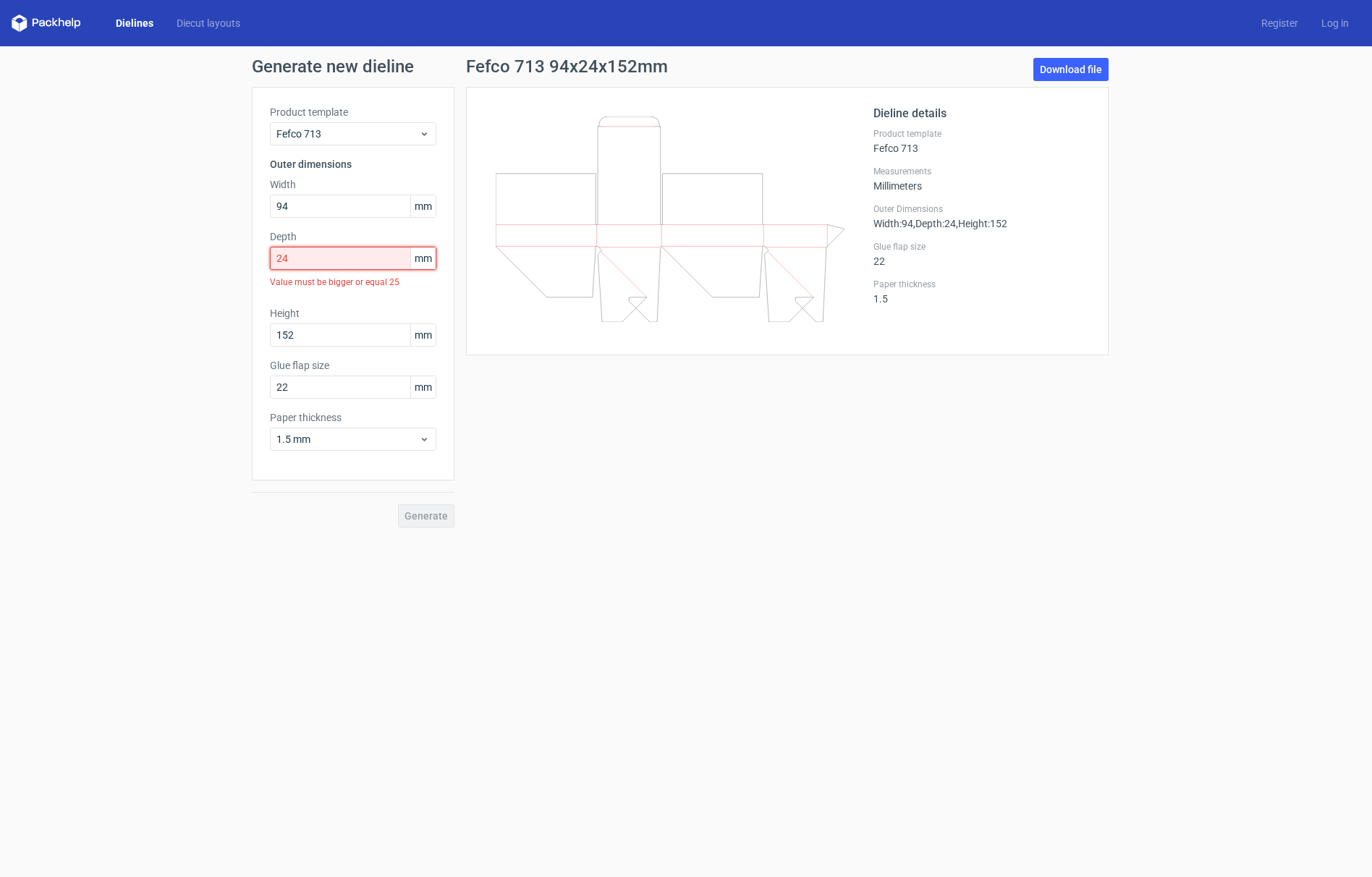
click at [302, 262] on input "24" at bounding box center [353, 258] width 167 height 23
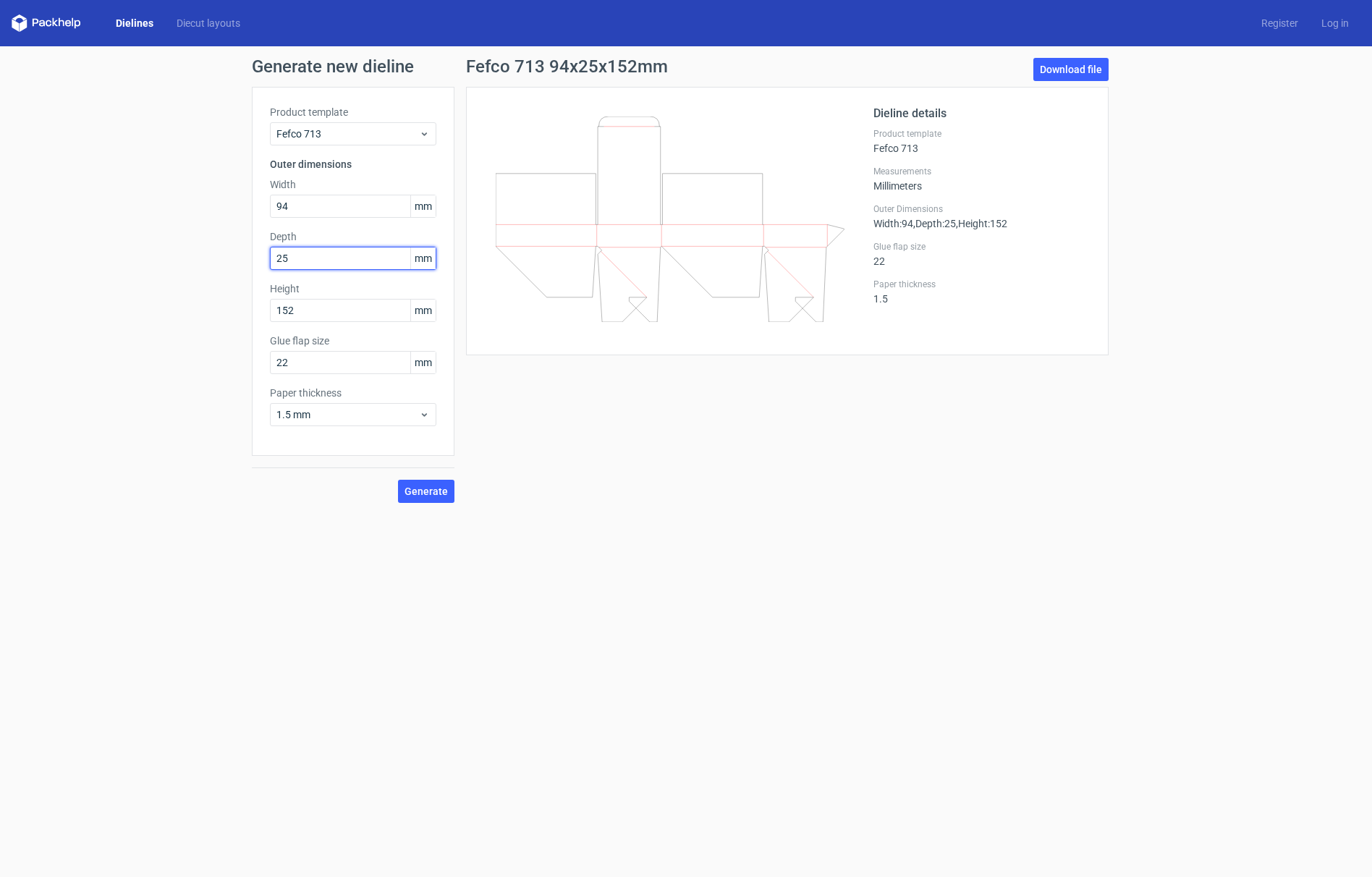
type input "25"
click at [420, 491] on span "Generate" at bounding box center [426, 491] width 43 height 10
click at [425, 495] on span "Generate" at bounding box center [426, 491] width 43 height 10
click at [1064, 67] on link "Download file" at bounding box center [1070, 69] width 75 height 23
click at [1154, 133] on div "Generate new dieline Product template Fefco 713 Outer dimensions Width 94 mm De…" at bounding box center [686, 280] width 1372 height 468
